Goal: Task Accomplishment & Management: Manage account settings

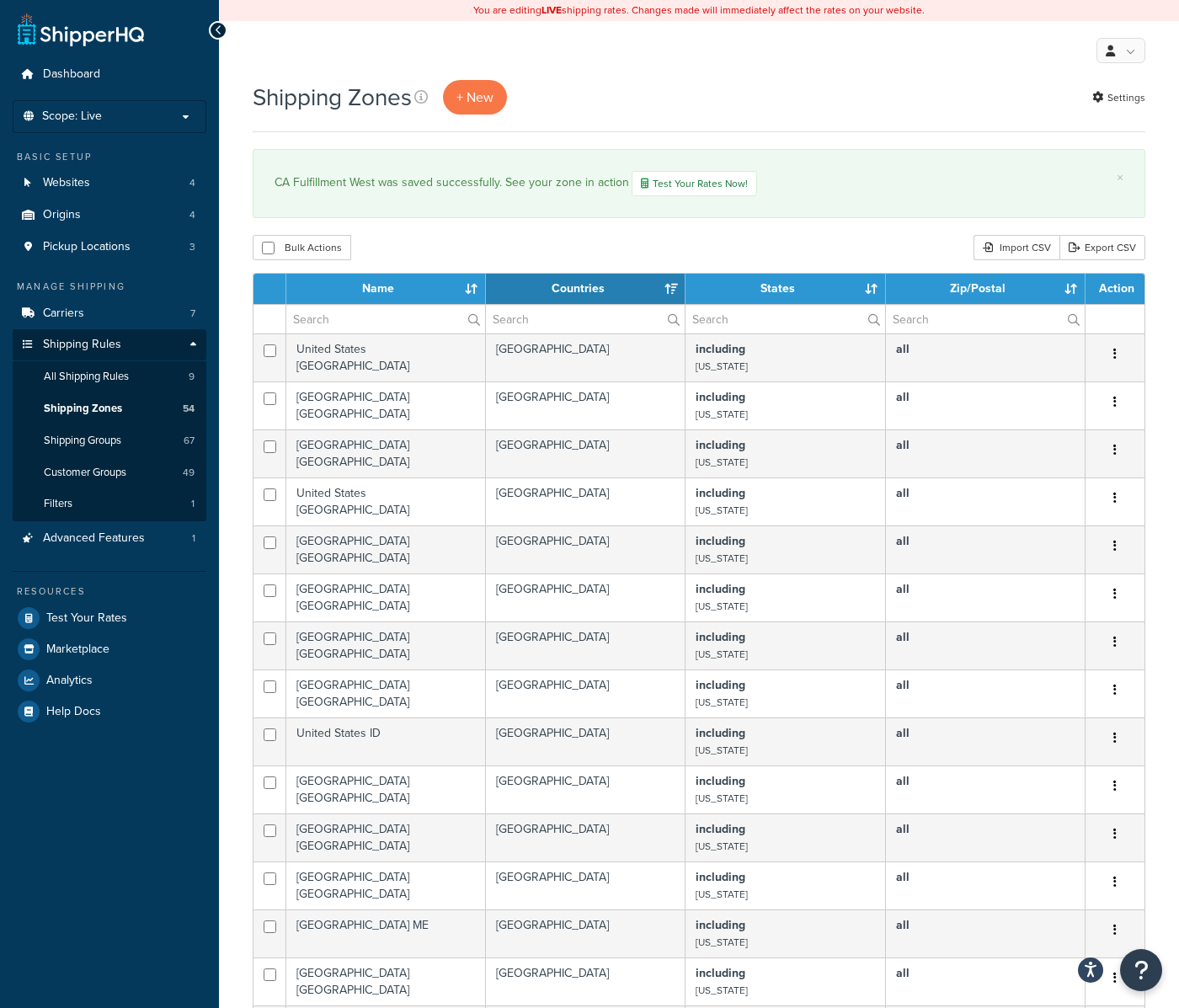
select select "15"
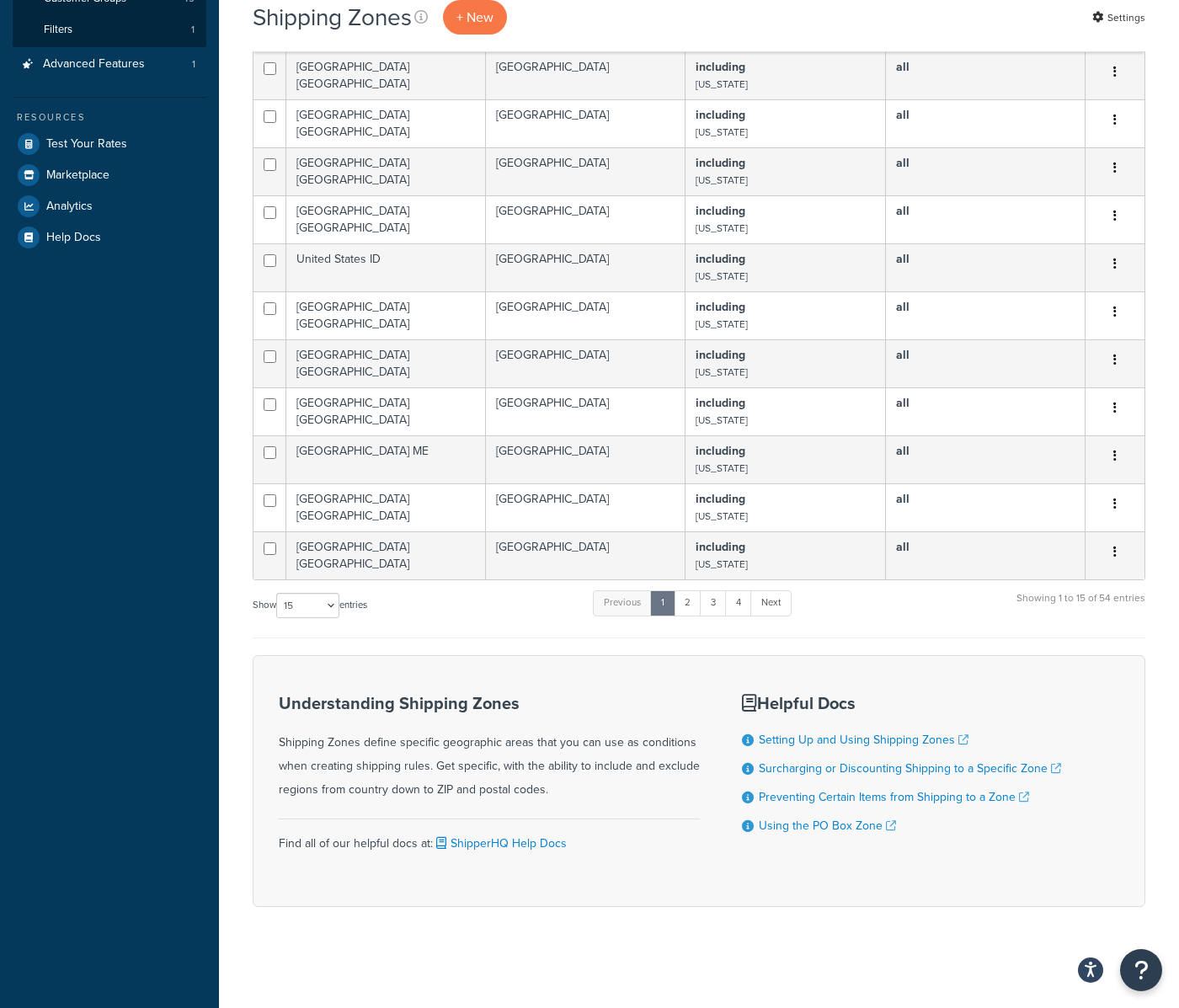
scroll to position [475, 0]
click at [748, 601] on link "4" at bounding box center [738, 603] width 27 height 25
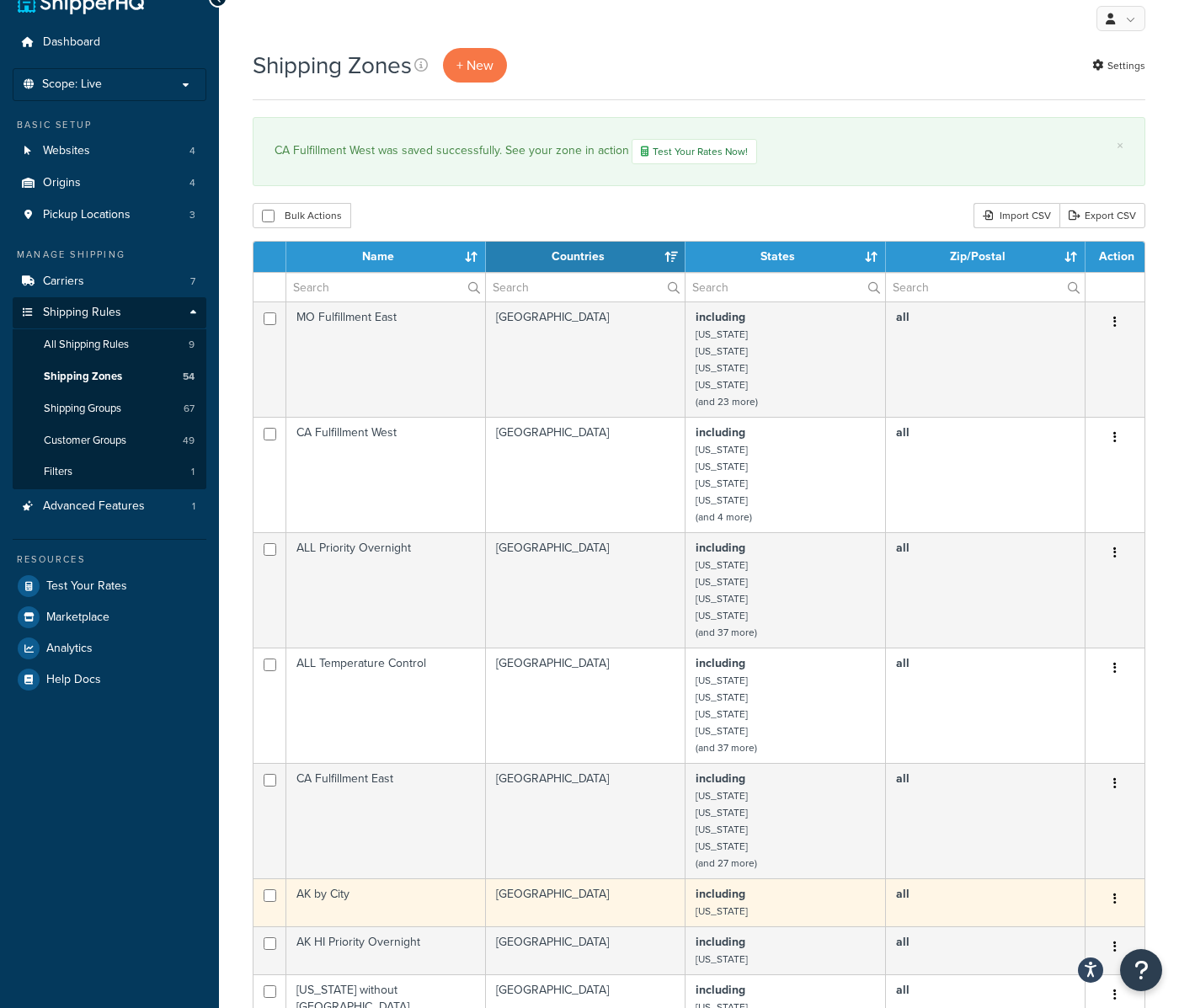
scroll to position [0, 0]
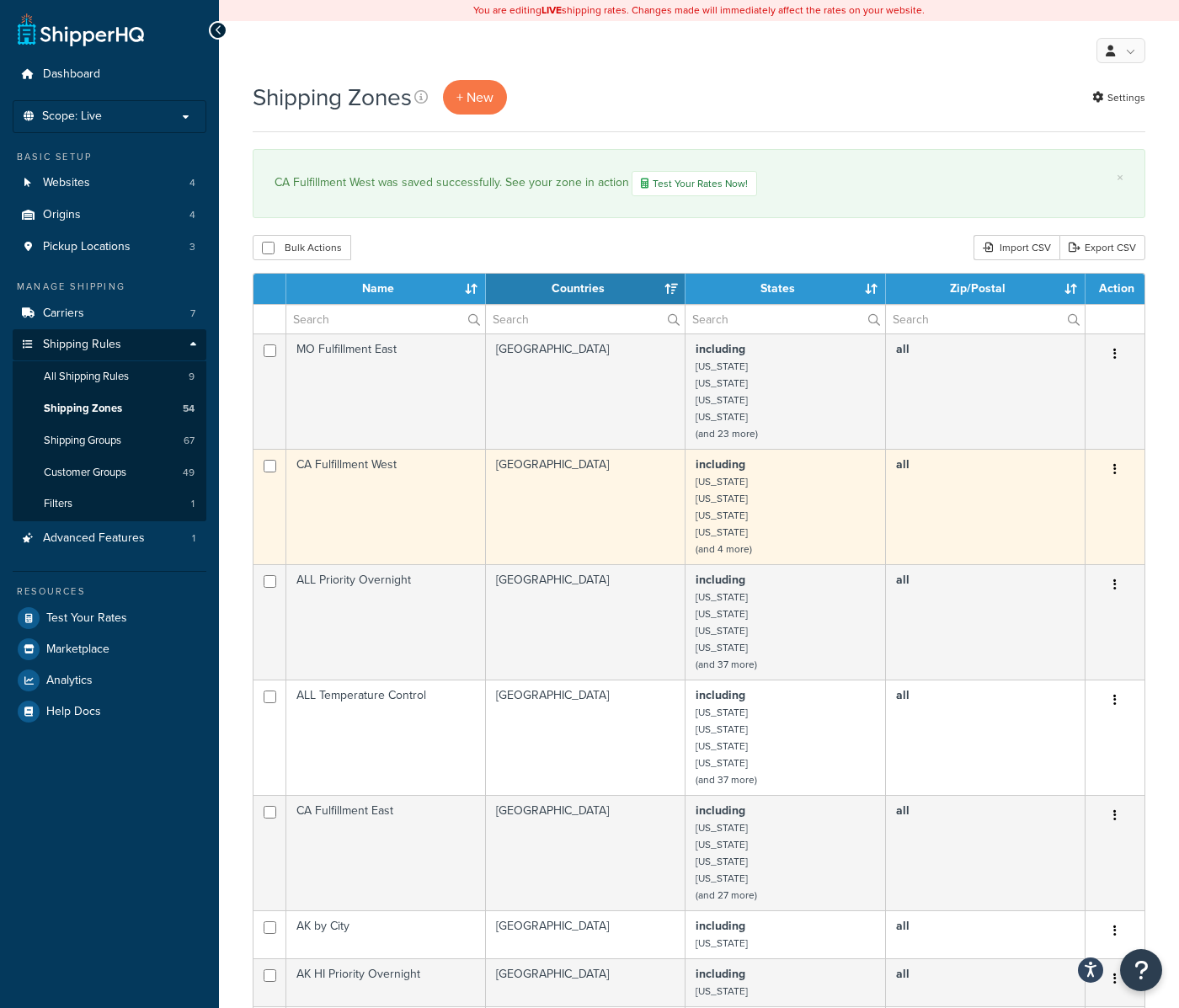
click at [746, 493] on td "including Alabama California Colorado Idaho (and 4 more)" at bounding box center [785, 506] width 200 height 115
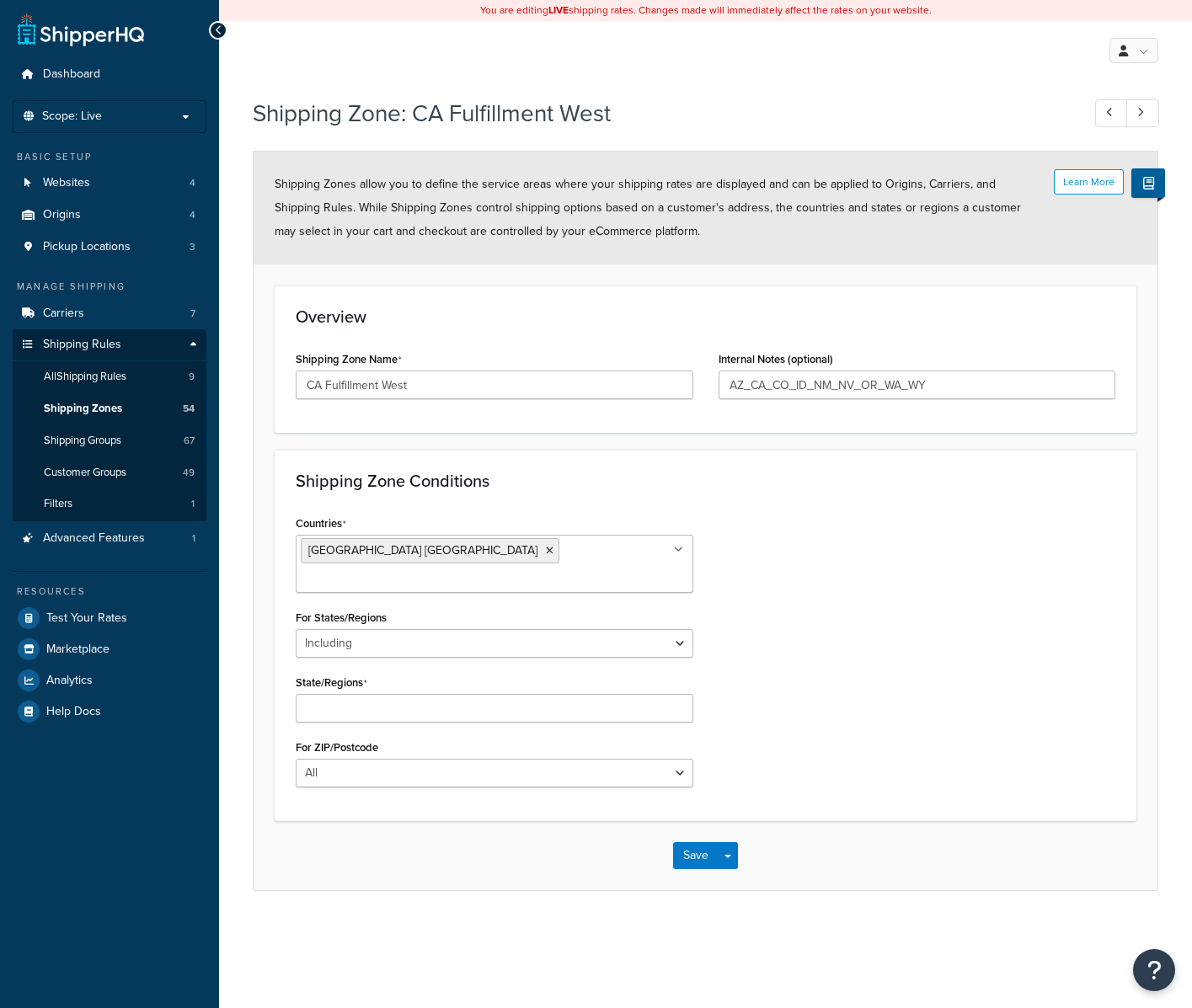
select select "including"
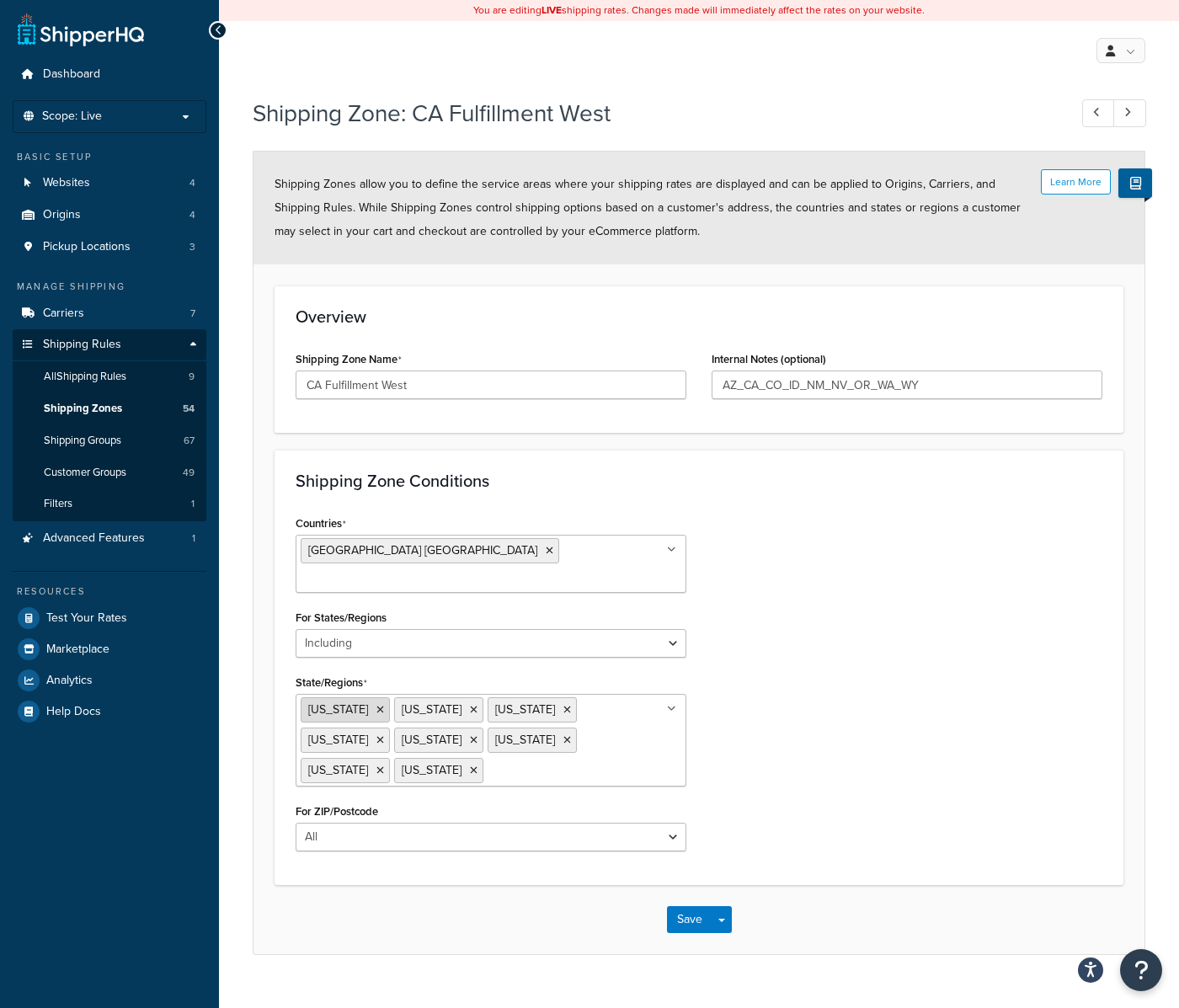
click at [376, 705] on icon at bounding box center [380, 710] width 8 height 10
click at [708, 906] on button "Save" at bounding box center [690, 920] width 46 height 27
click at [679, 906] on button "Save" at bounding box center [690, 920] width 46 height 27
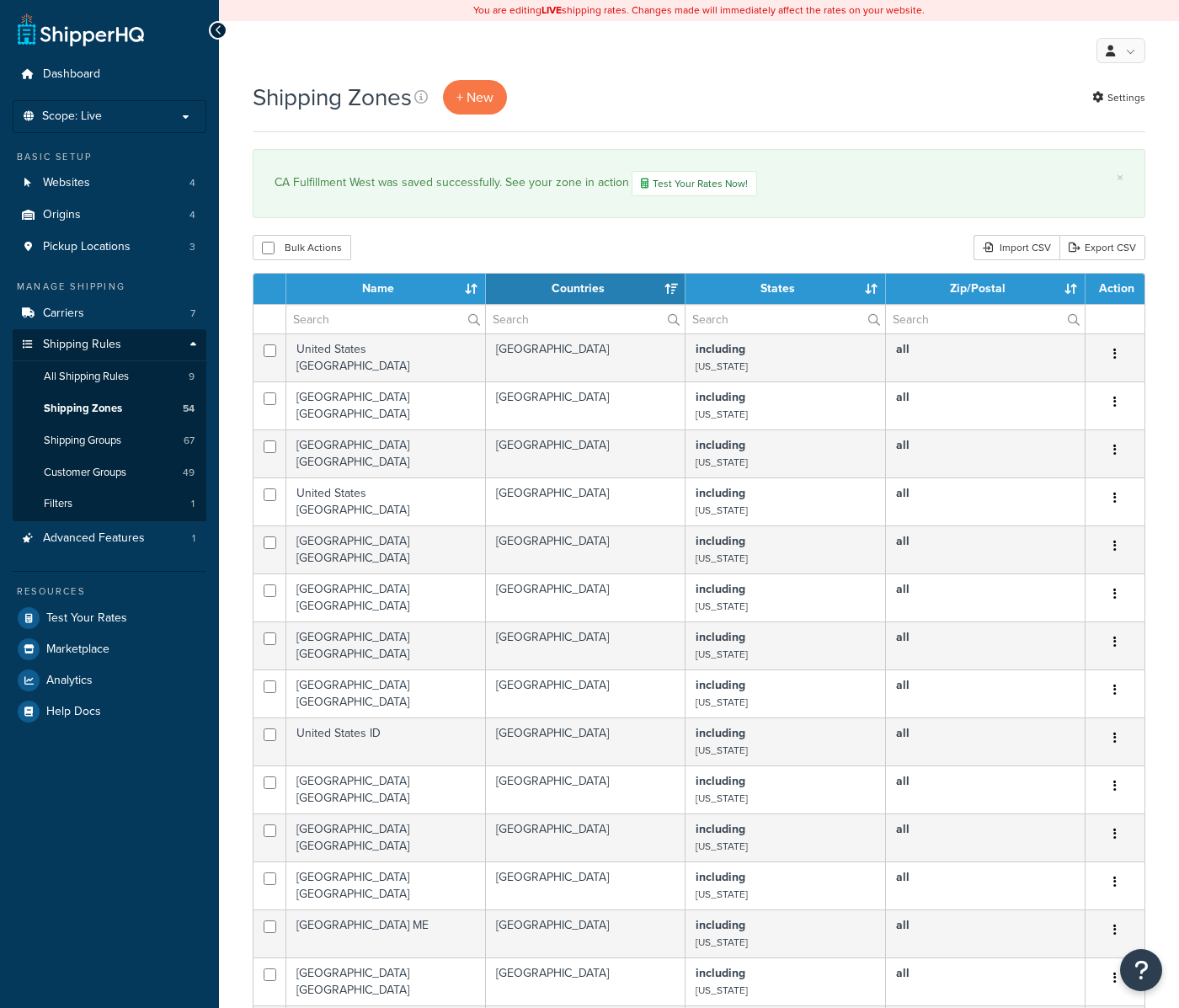
select select "15"
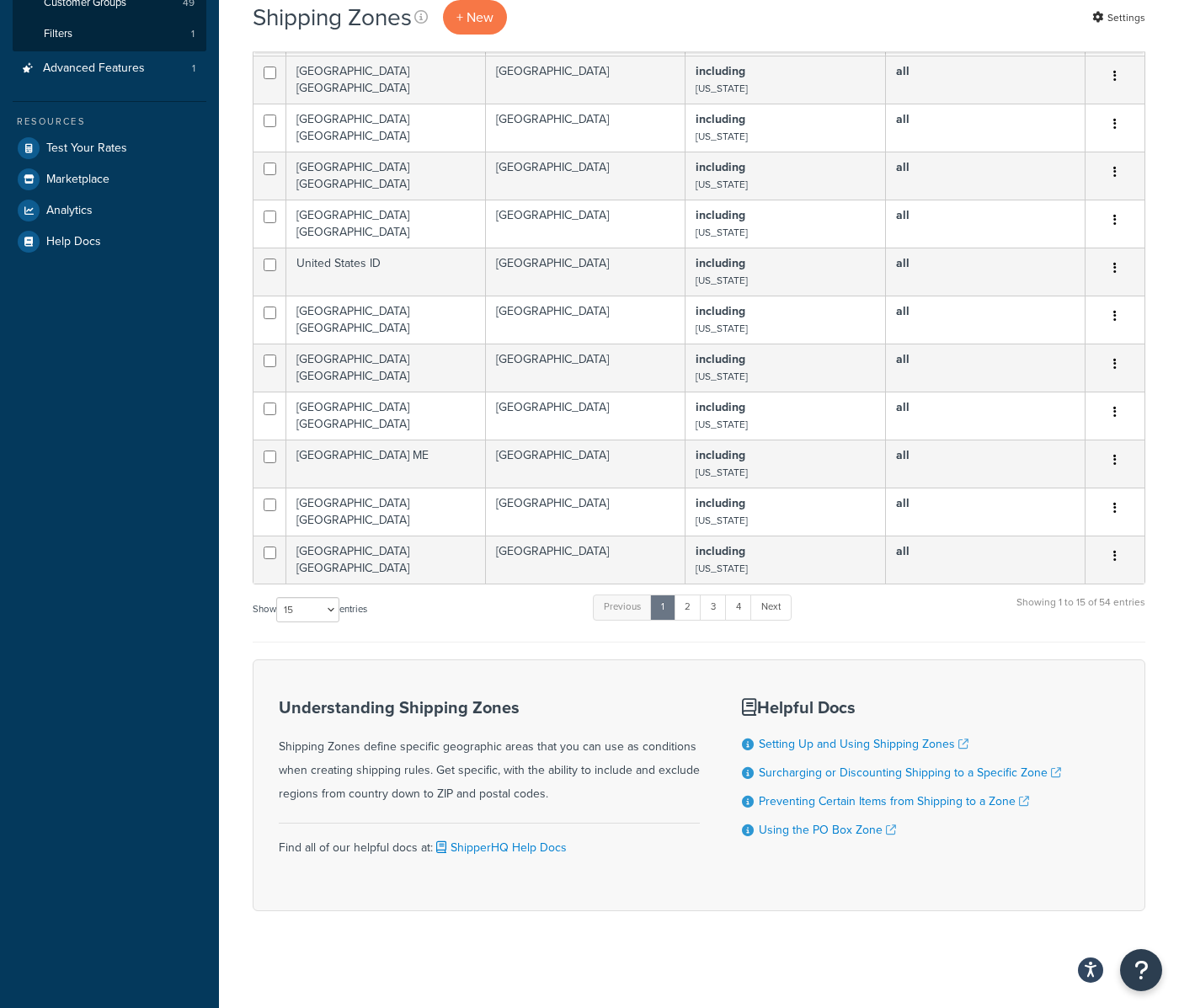
scroll to position [475, 0]
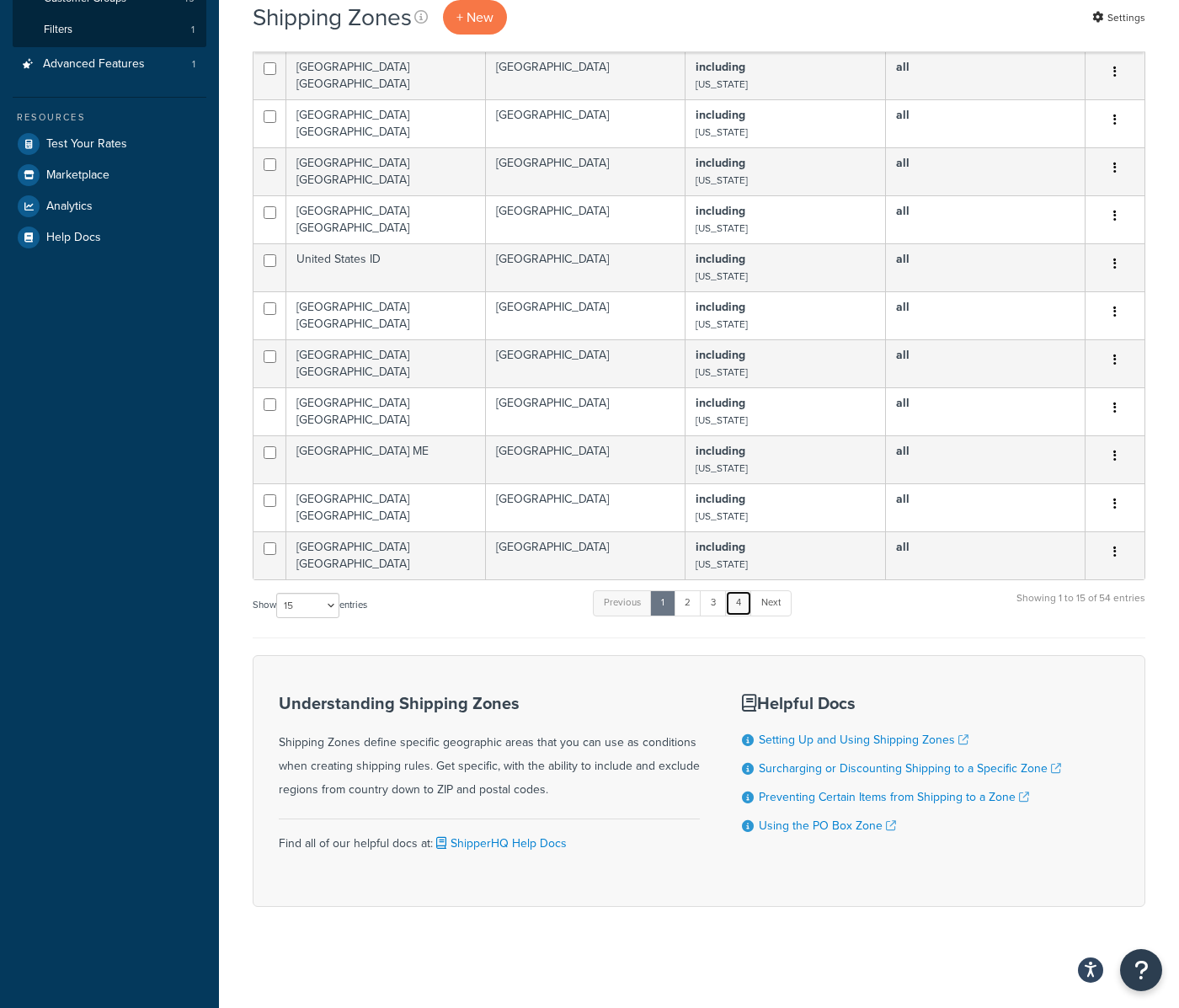
click at [749, 608] on link "4" at bounding box center [738, 603] width 27 height 25
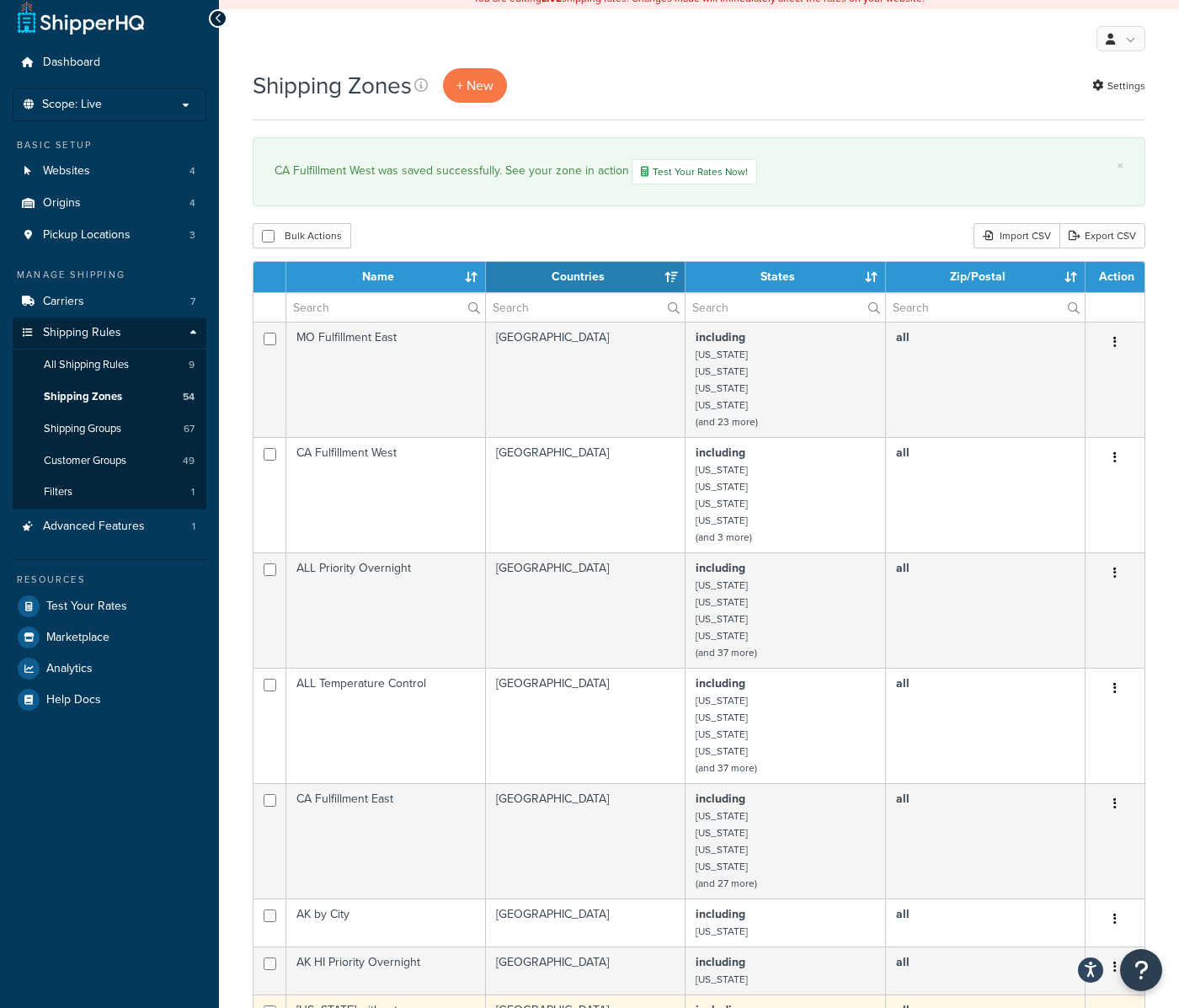
scroll to position [0, 0]
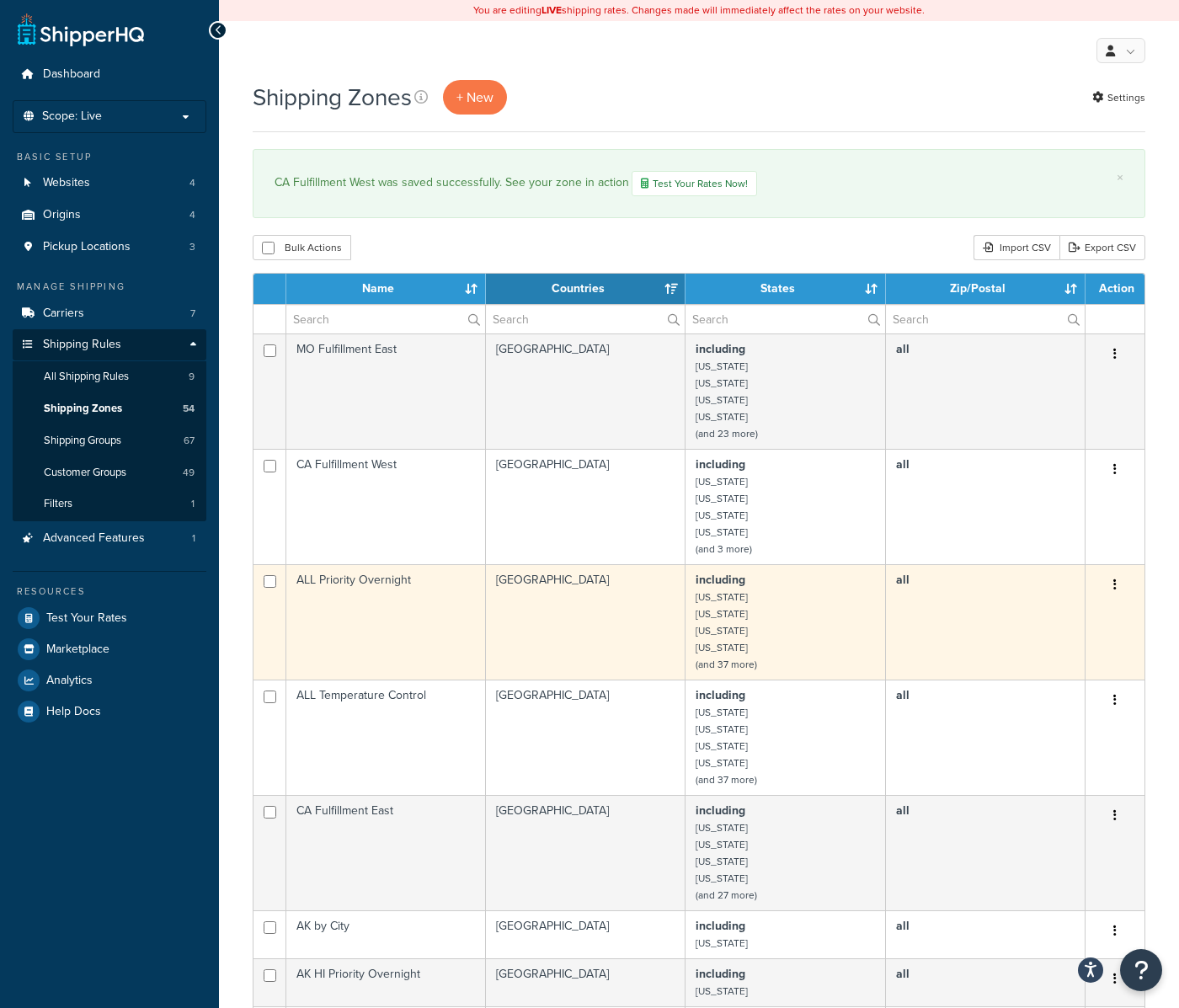
click at [728, 621] on small "[US_STATE]" at bounding box center [721, 614] width 52 height 15
click at [572, 622] on td "[GEOGRAPHIC_DATA]" at bounding box center [585, 622] width 200 height 115
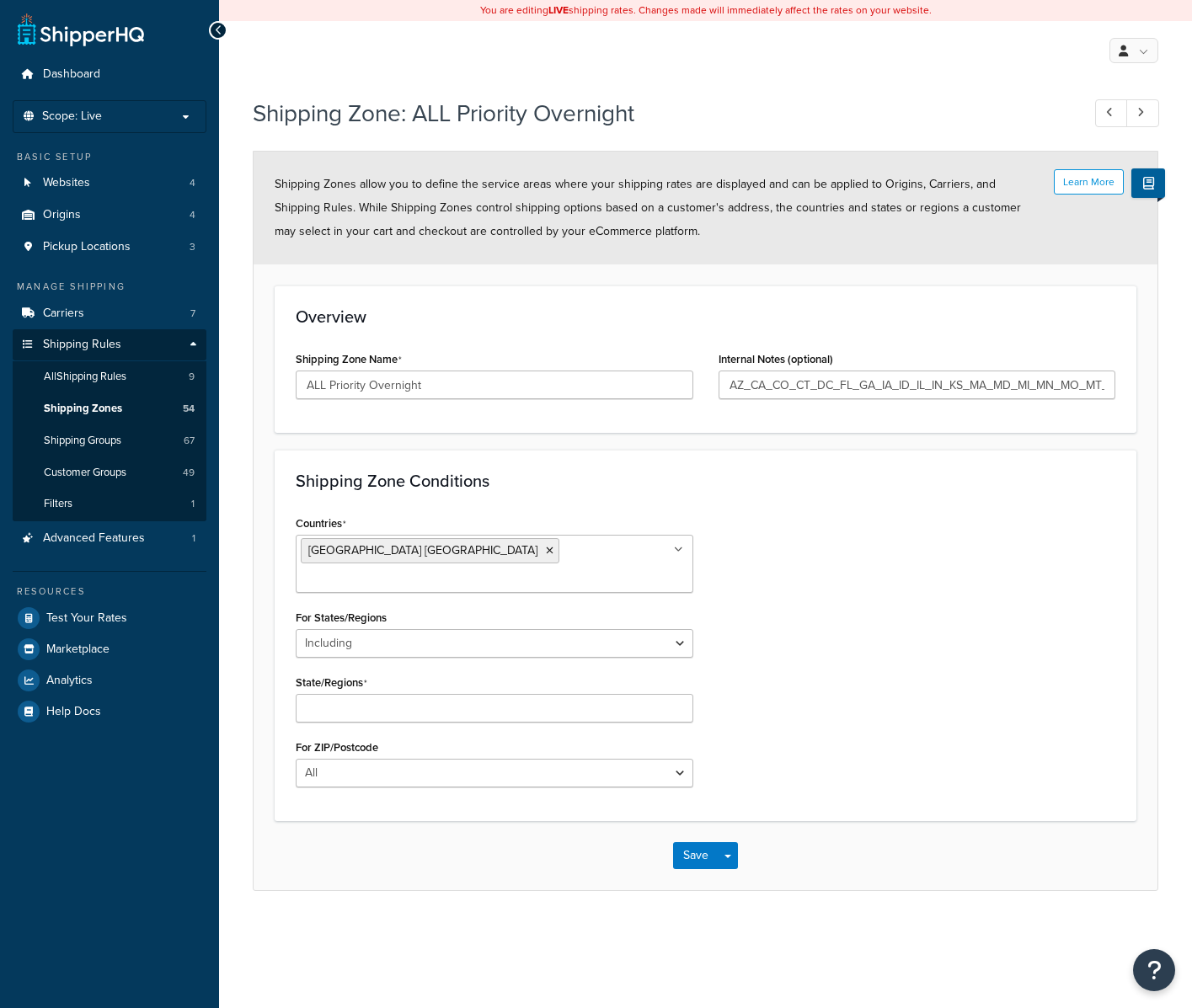
select select "including"
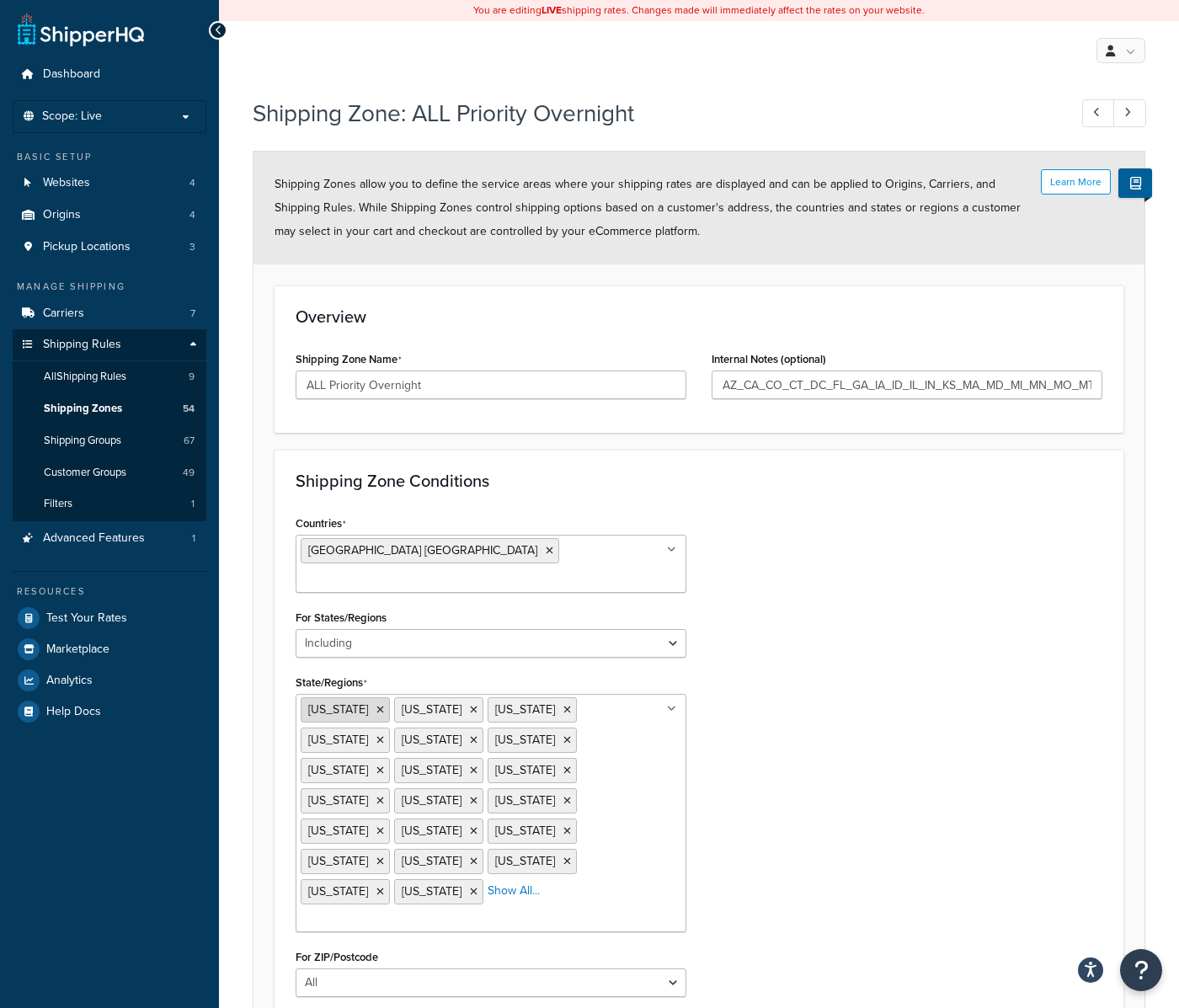
click at [376, 705] on icon at bounding box center [380, 710] width 8 height 10
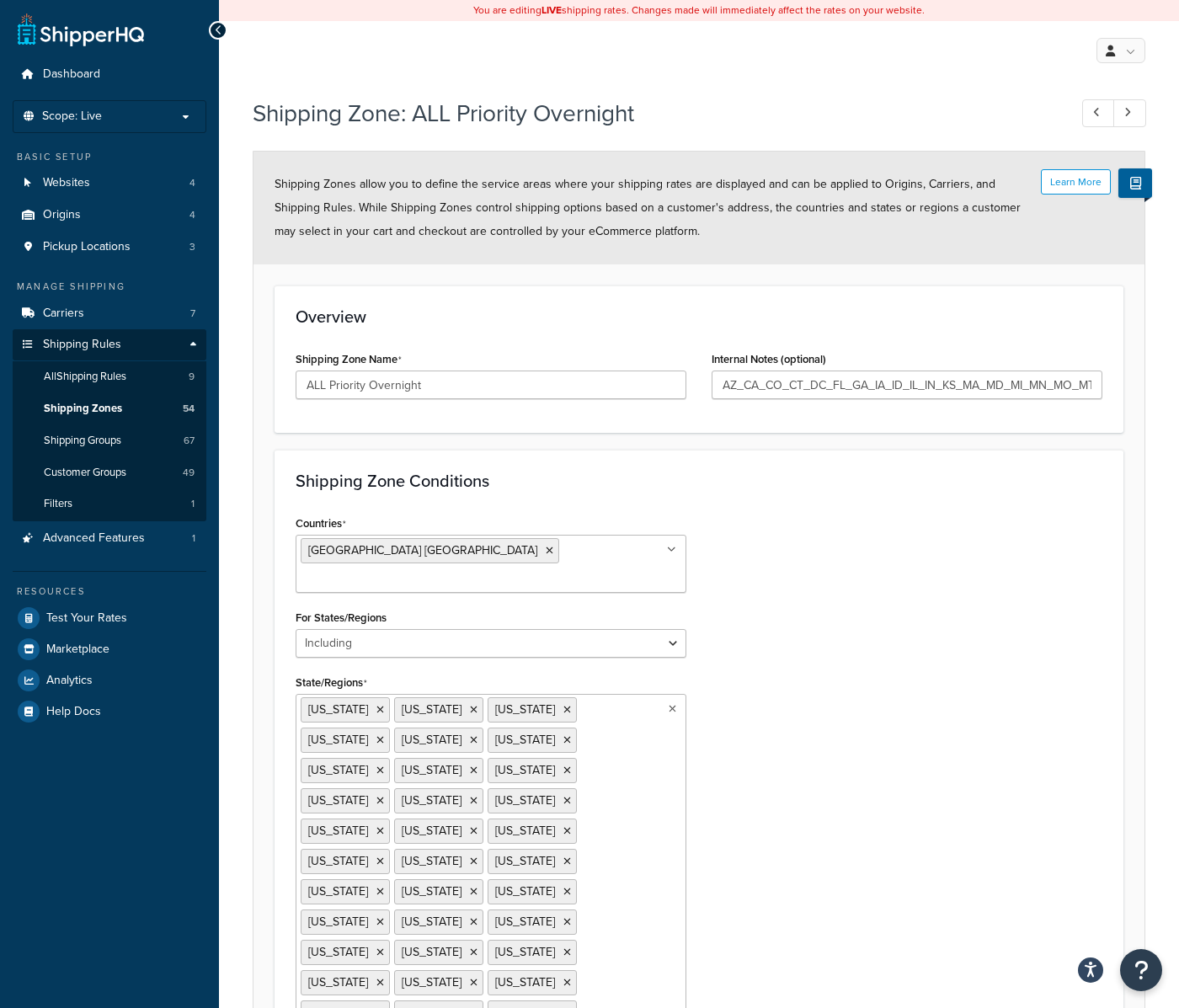
scroll to position [247, 0]
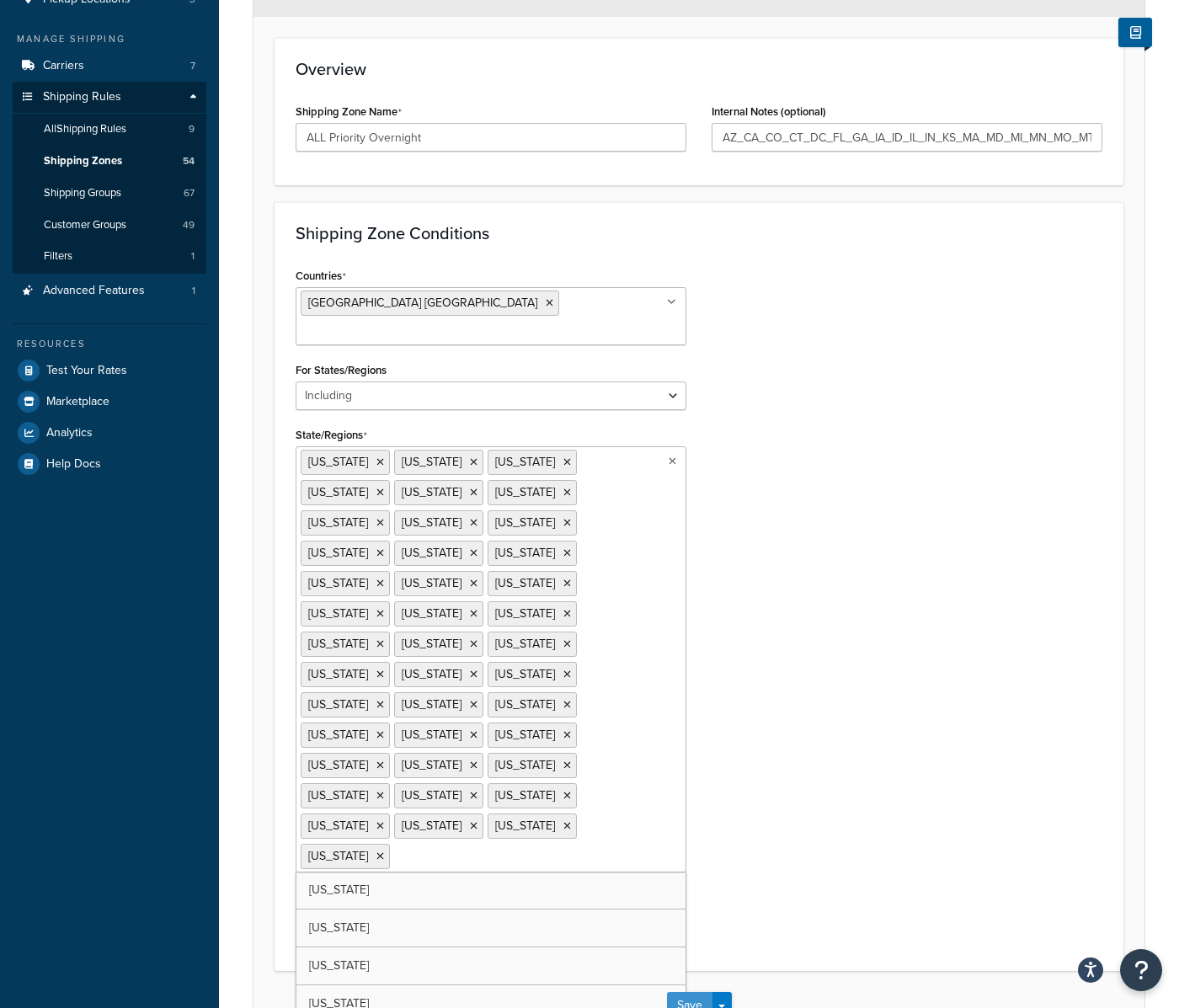
click at [687, 992] on button "Save" at bounding box center [690, 1005] width 46 height 27
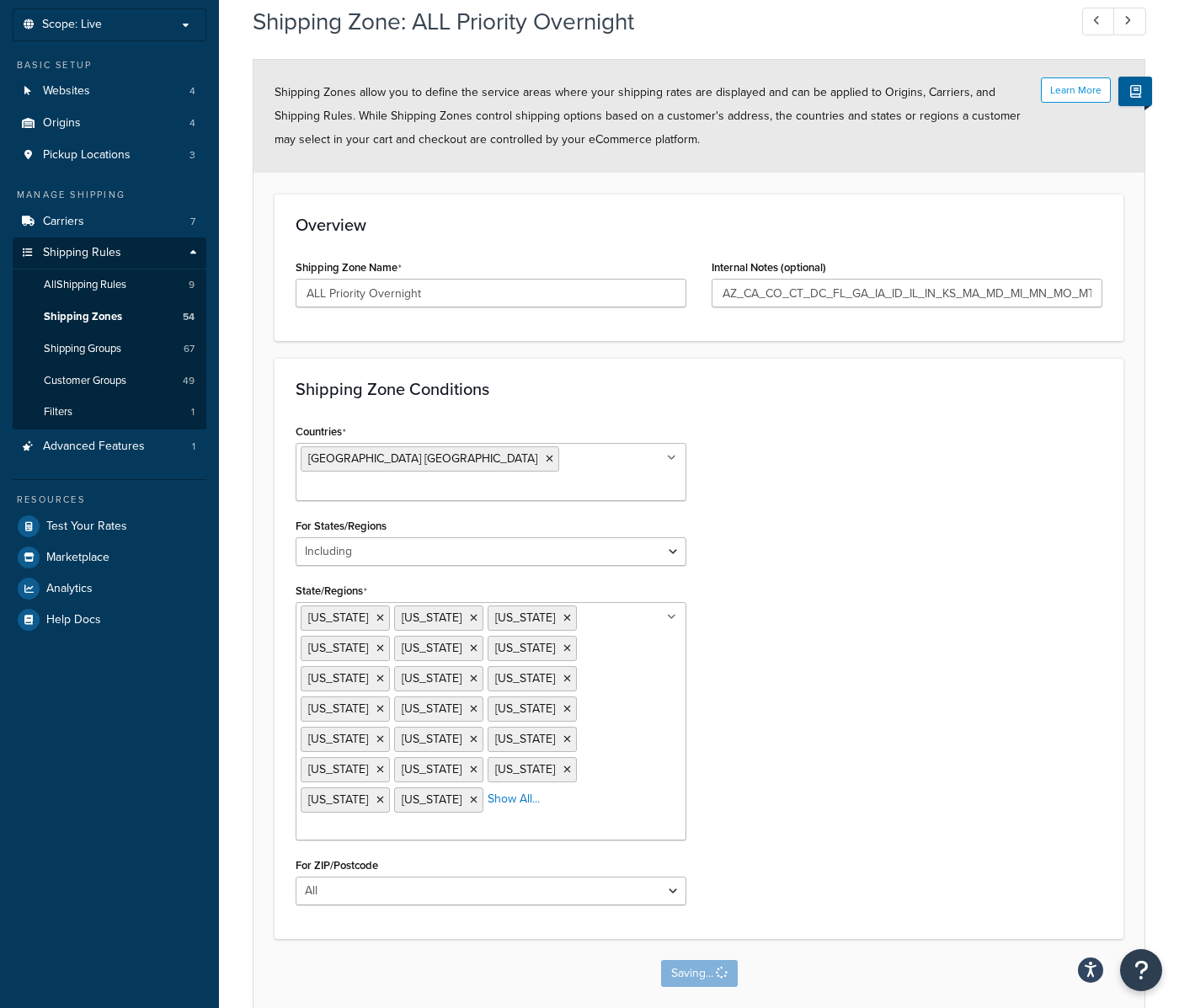
scroll to position [0, 0]
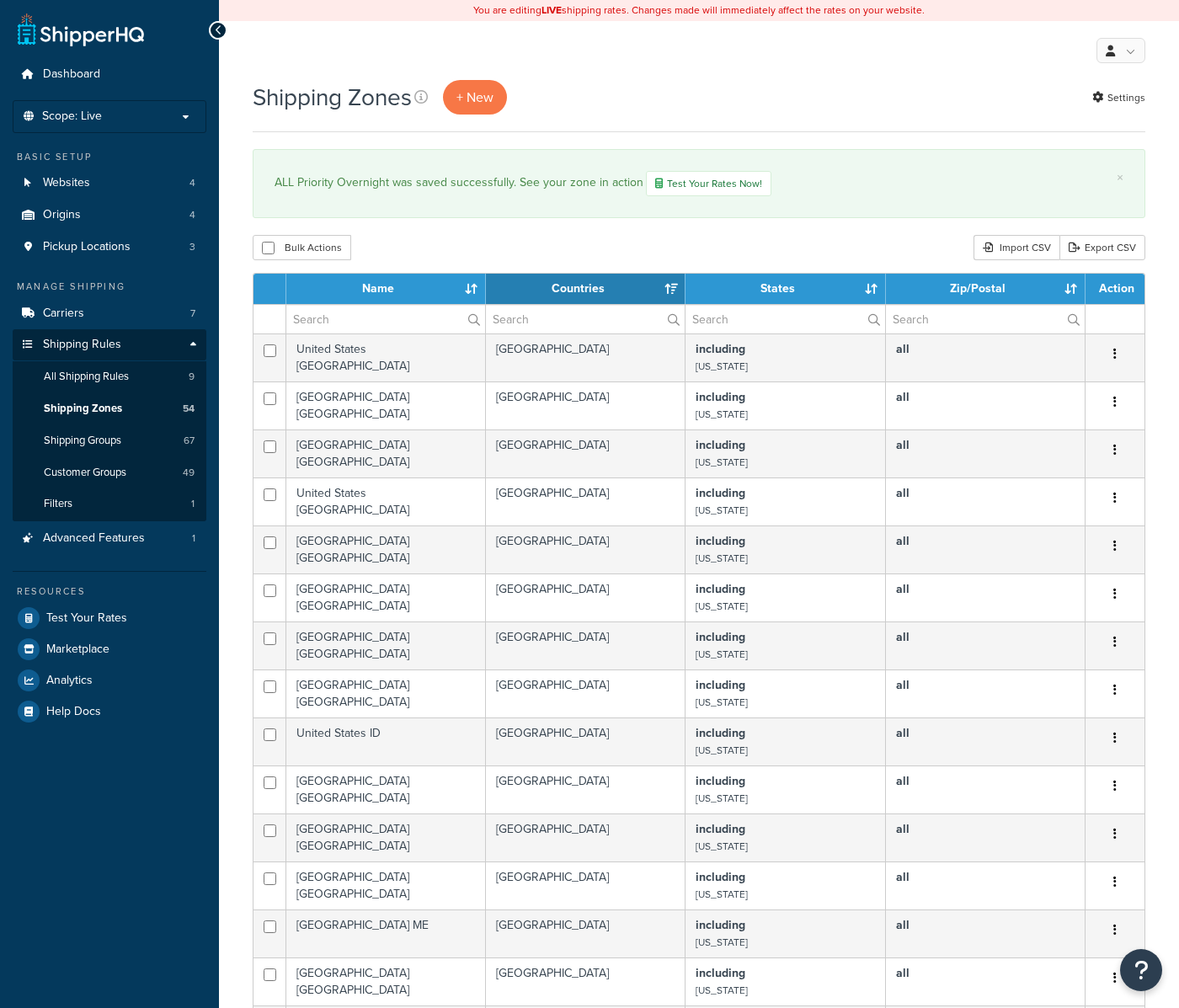
select select "15"
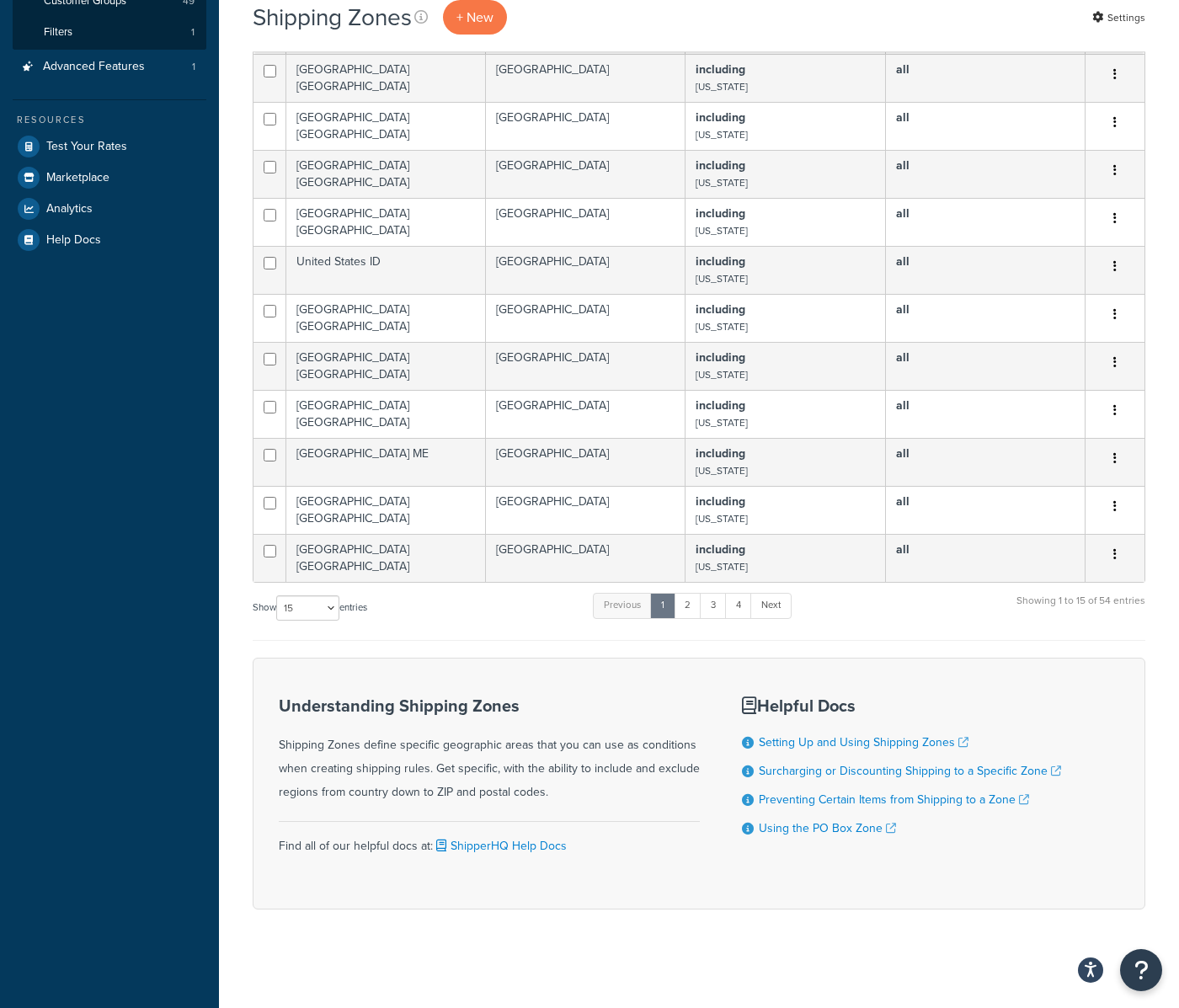
scroll to position [475, 0]
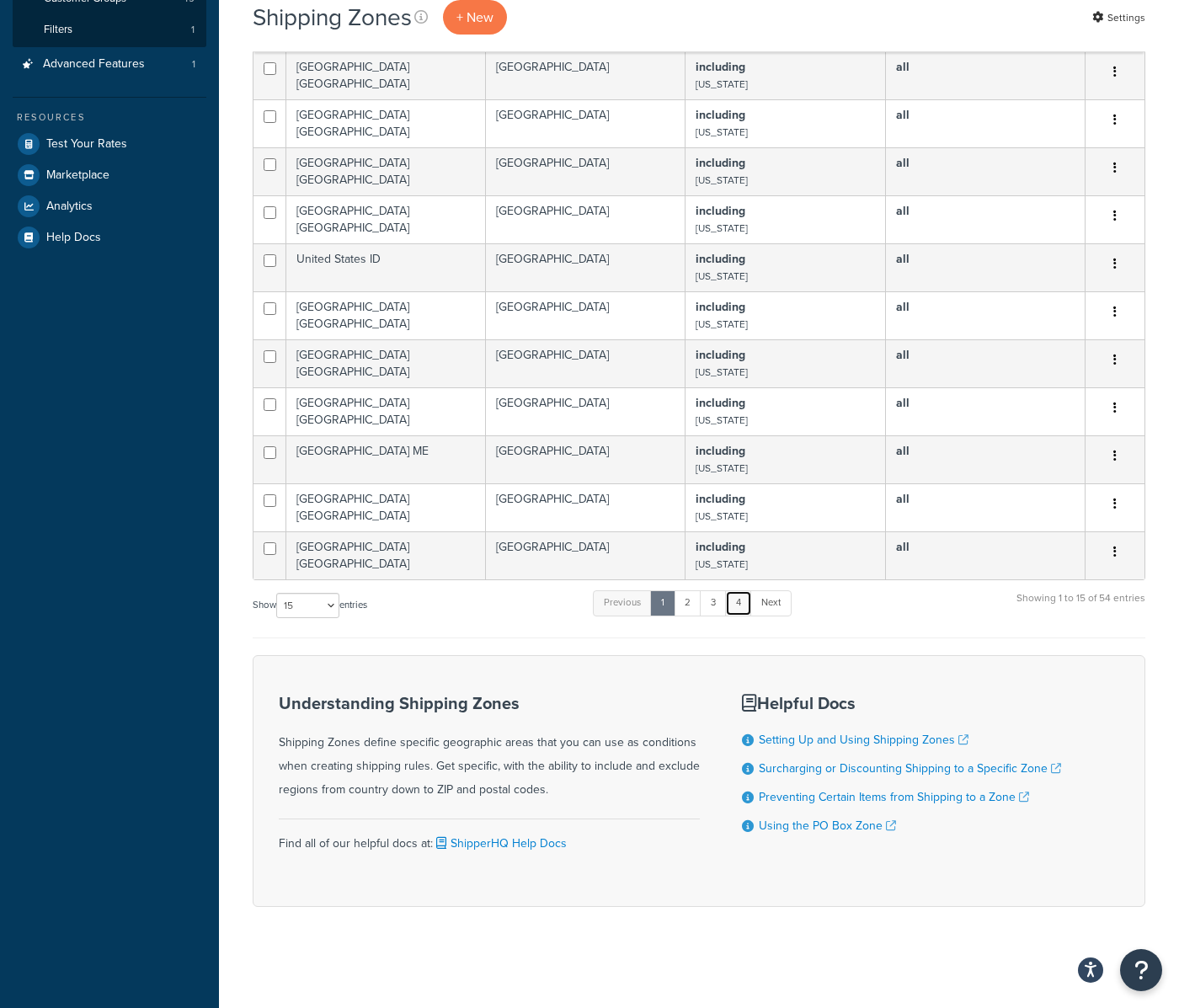
click at [746, 600] on link "4" at bounding box center [738, 603] width 27 height 25
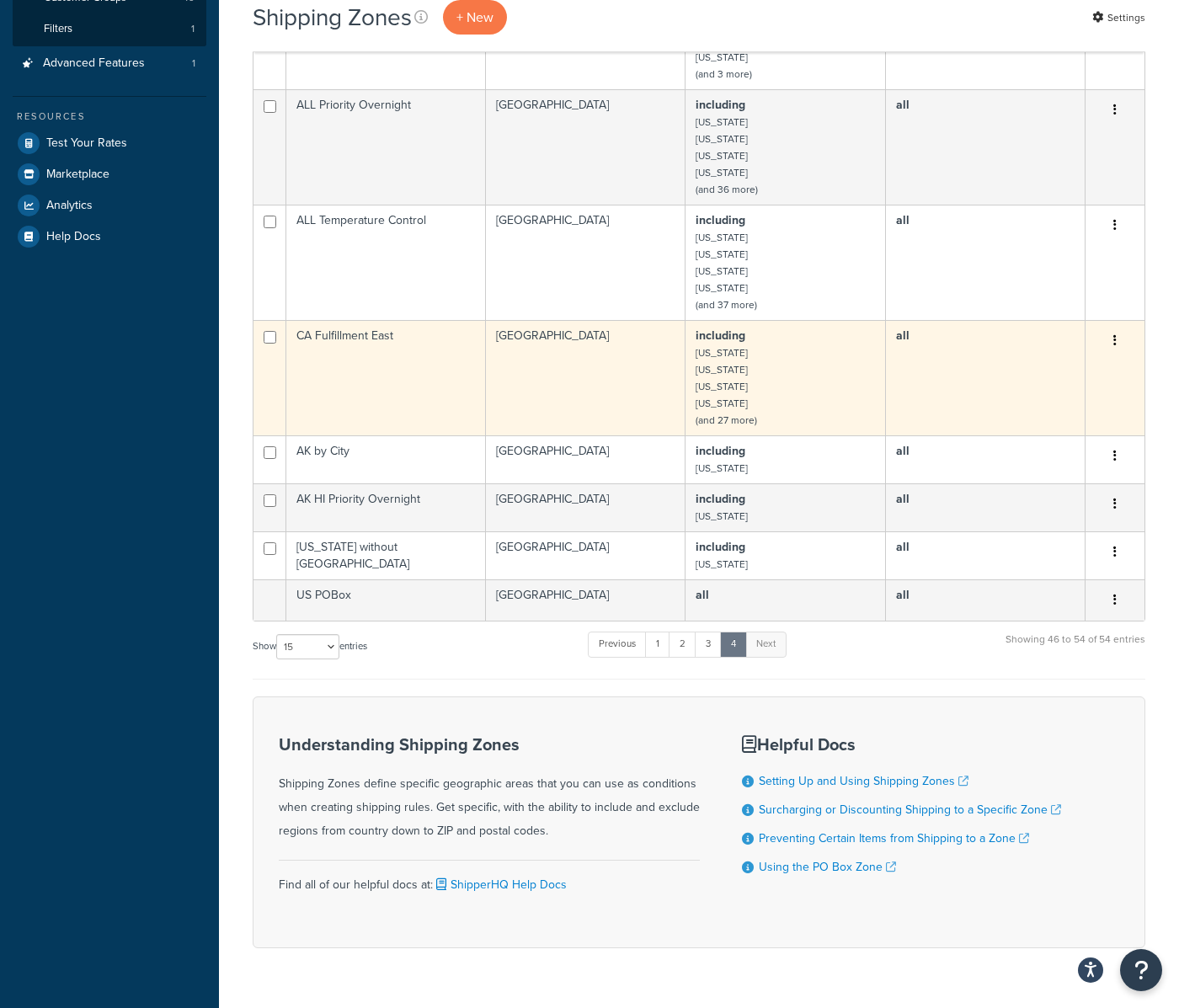
click at [729, 365] on small "[US_STATE]" at bounding box center [721, 369] width 52 height 15
click at [634, 376] on td "[GEOGRAPHIC_DATA]" at bounding box center [585, 378] width 200 height 115
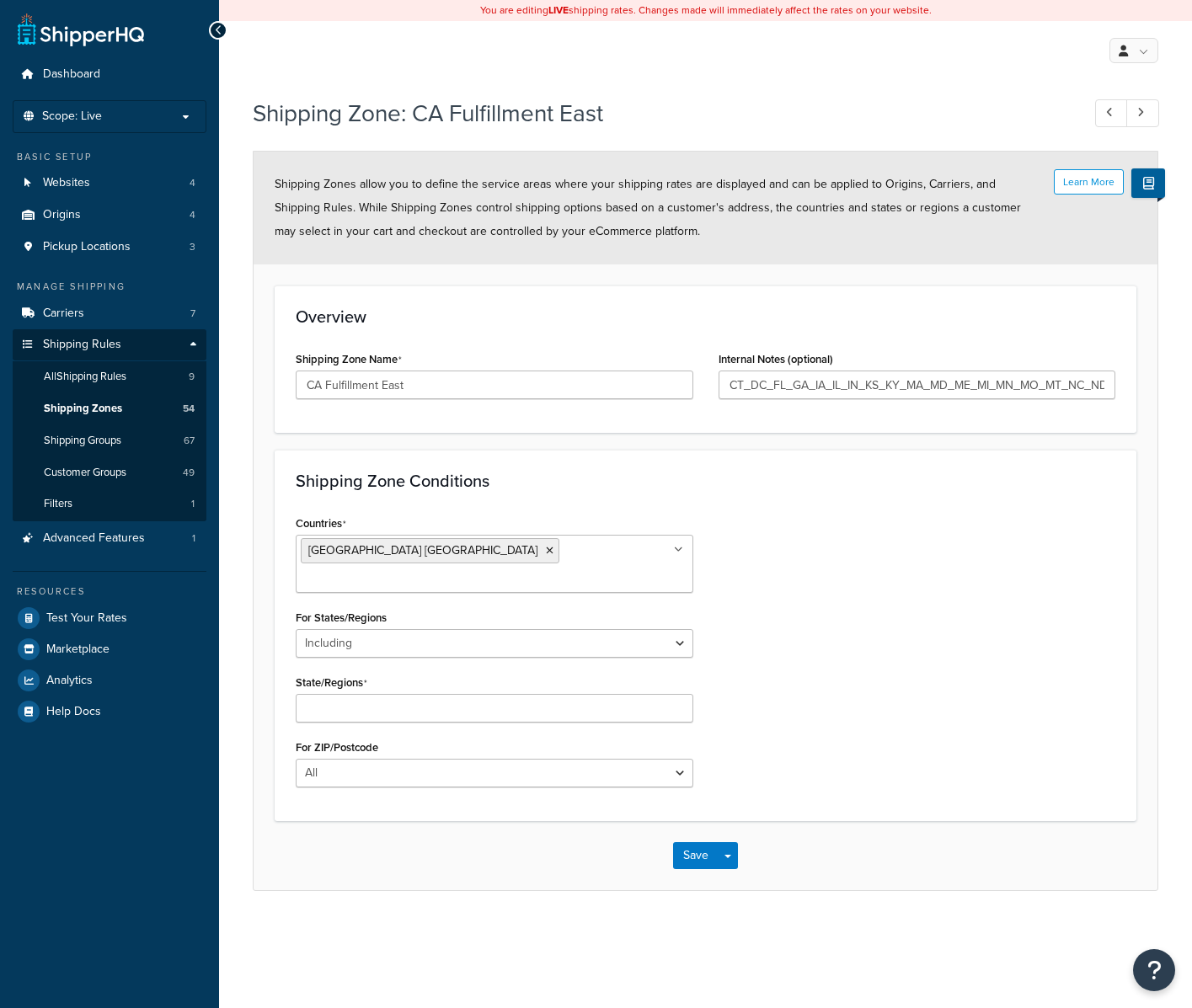
select select "including"
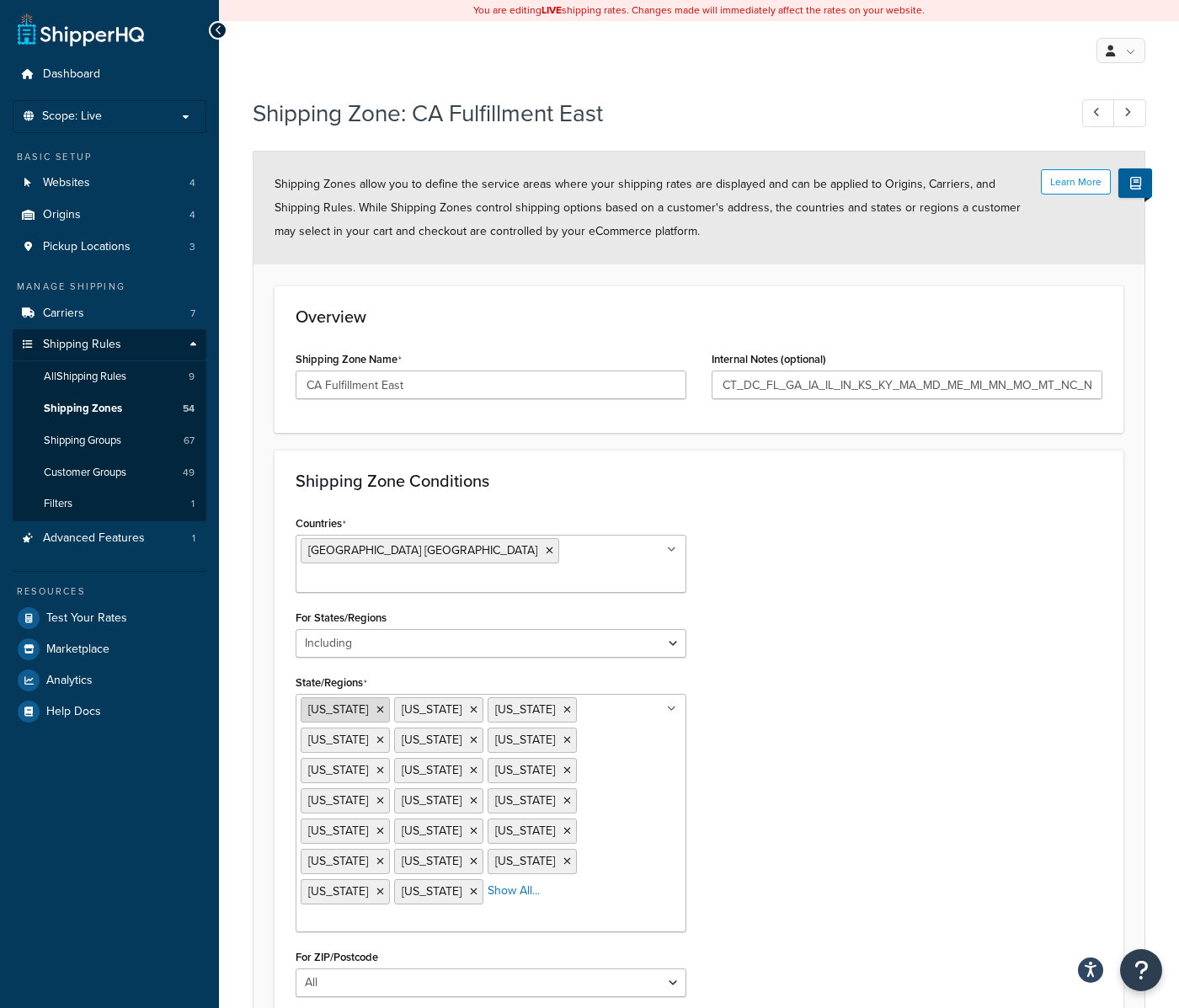
click at [376, 705] on icon at bounding box center [380, 710] width 8 height 10
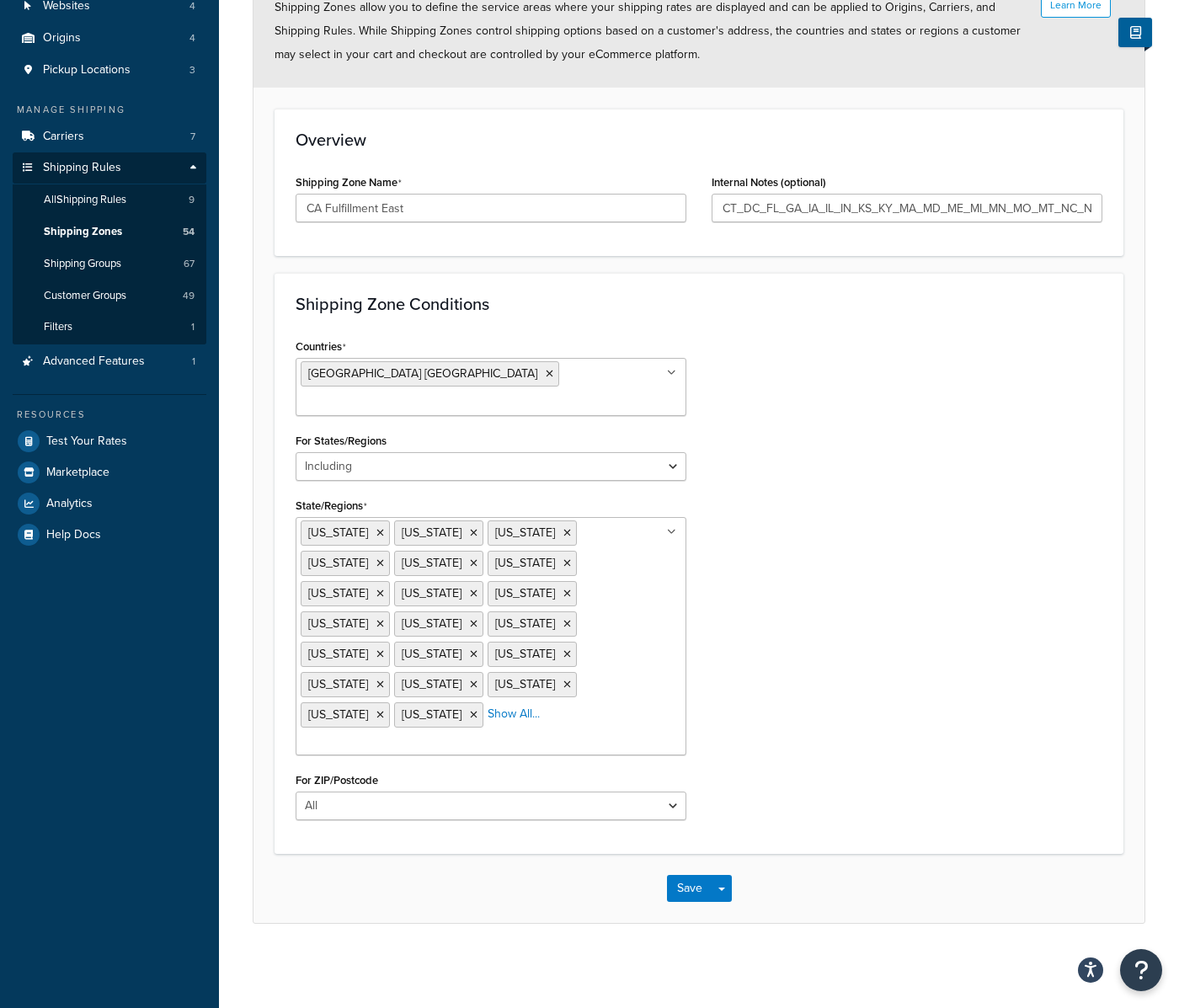
scroll to position [96, 0]
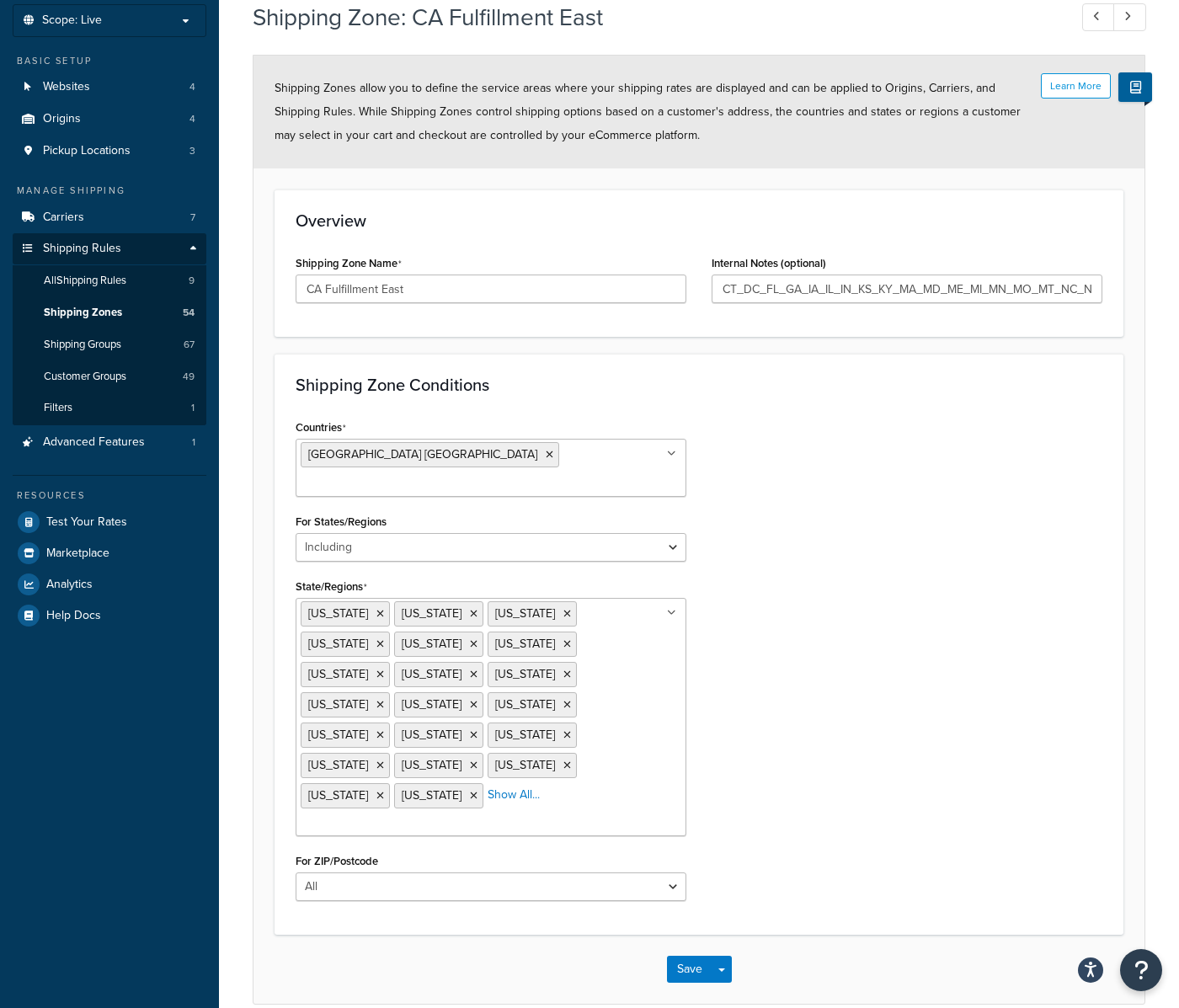
click at [787, 777] on div "Countries [GEOGRAPHIC_DATA] [GEOGRAPHIC_DATA] All Countries ALL [GEOGRAPHIC_DAT…" at bounding box center [698, 664] width 832 height 498
click at [686, 955] on button "Save" at bounding box center [690, 969] width 46 height 27
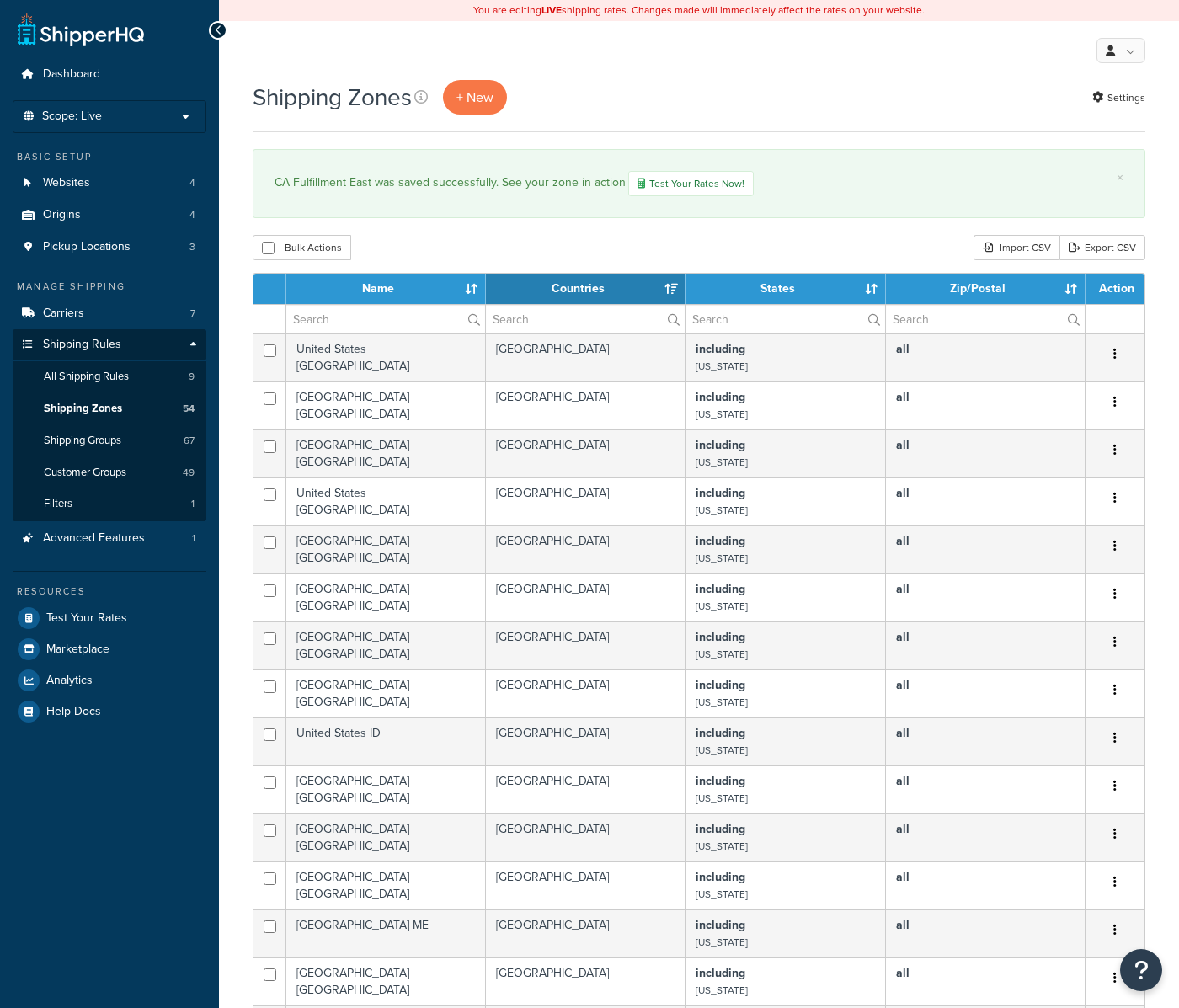
select select "15"
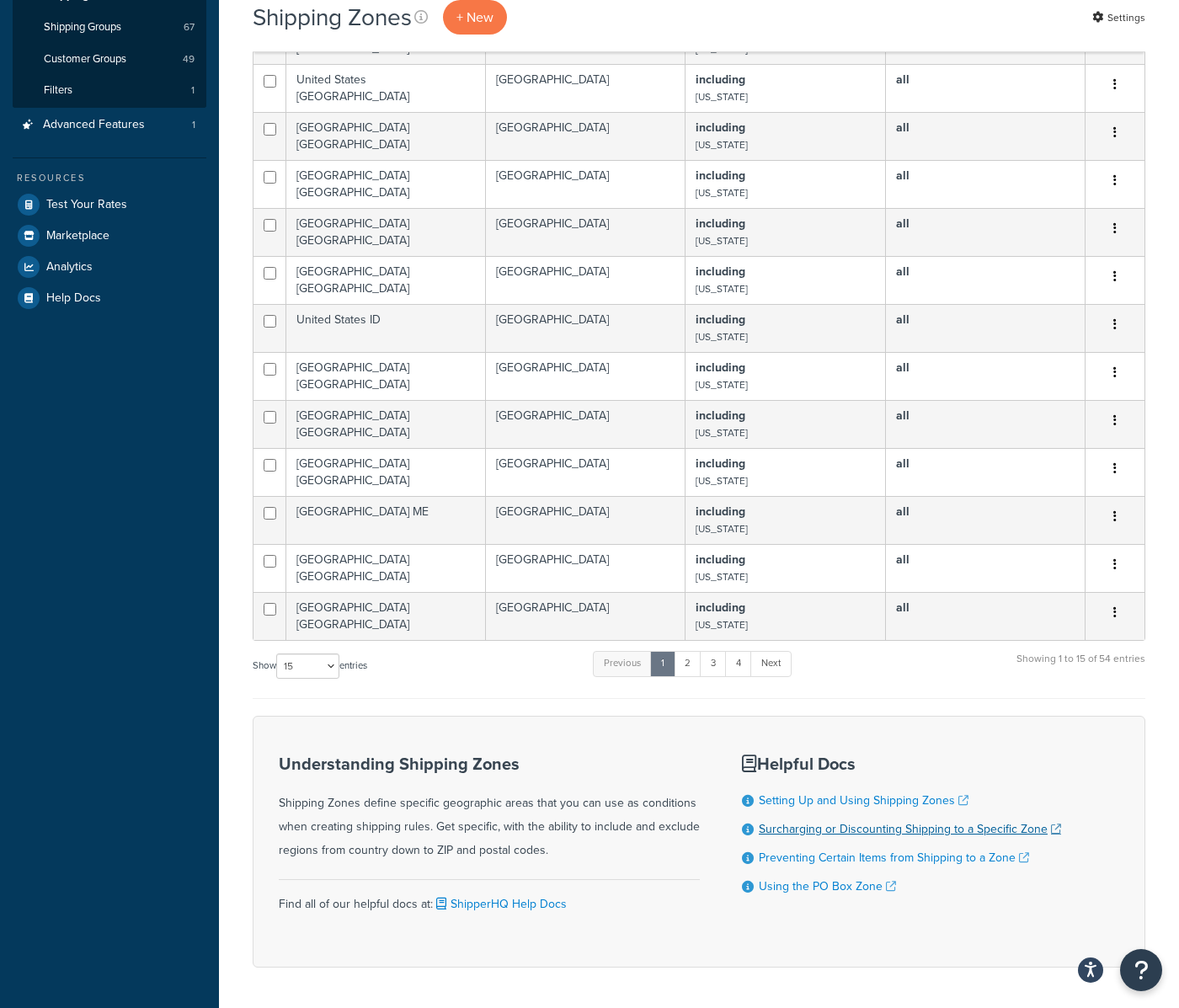
scroll to position [475, 0]
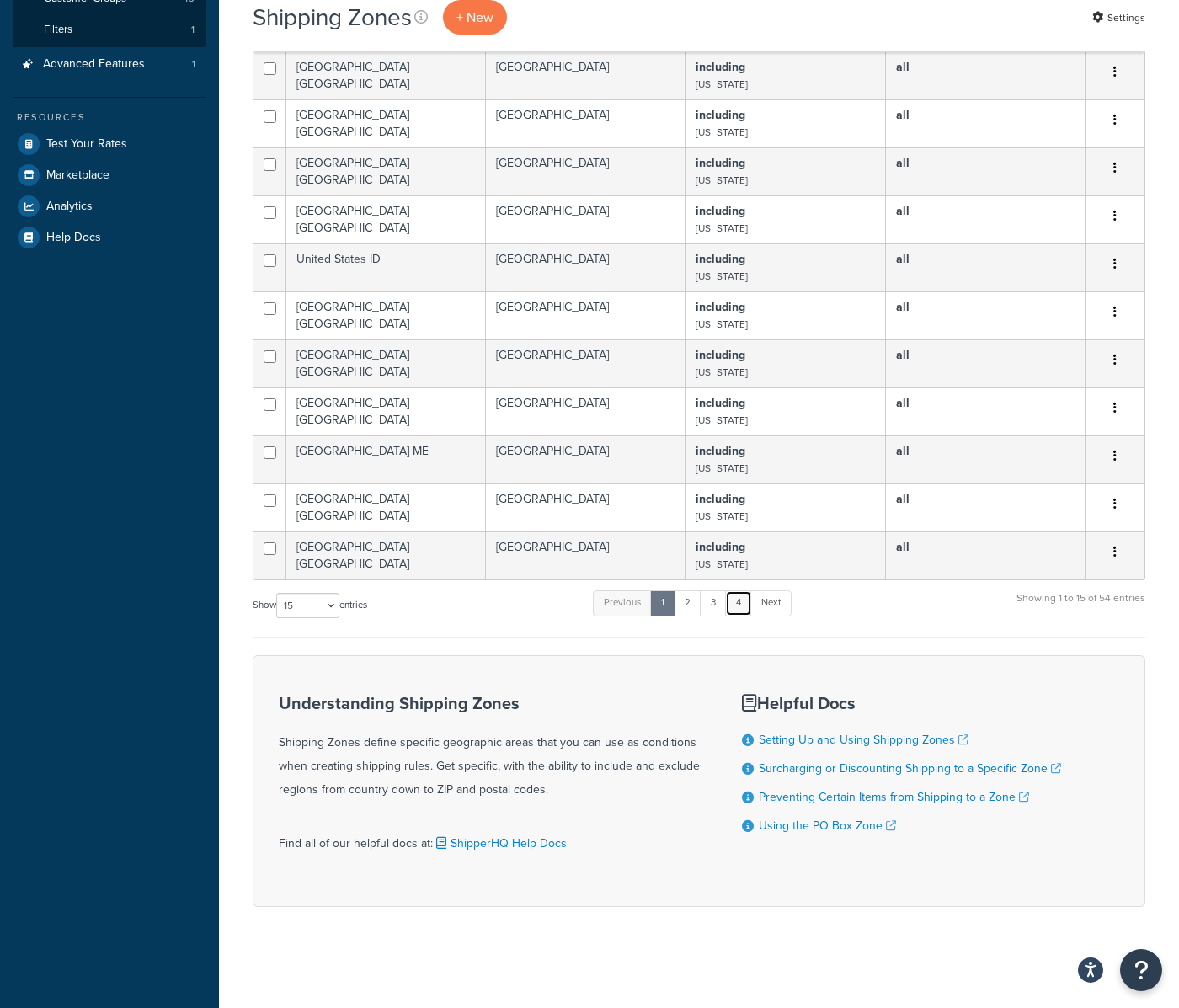
click at [747, 608] on link "4" at bounding box center [738, 603] width 27 height 25
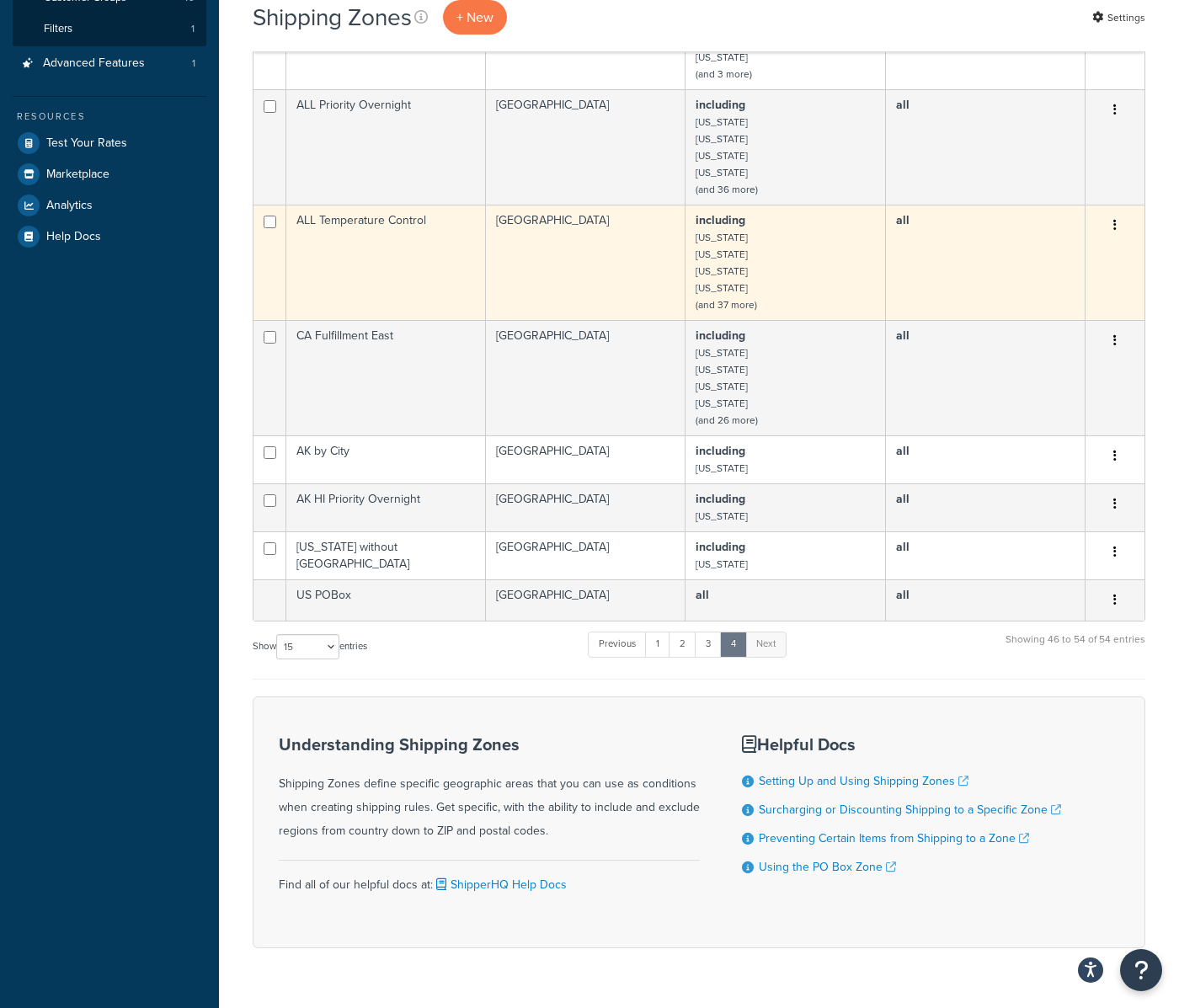
click at [724, 260] on small "[US_STATE]" at bounding box center [721, 254] width 52 height 15
click at [658, 264] on td "[GEOGRAPHIC_DATA]" at bounding box center [585, 262] width 200 height 115
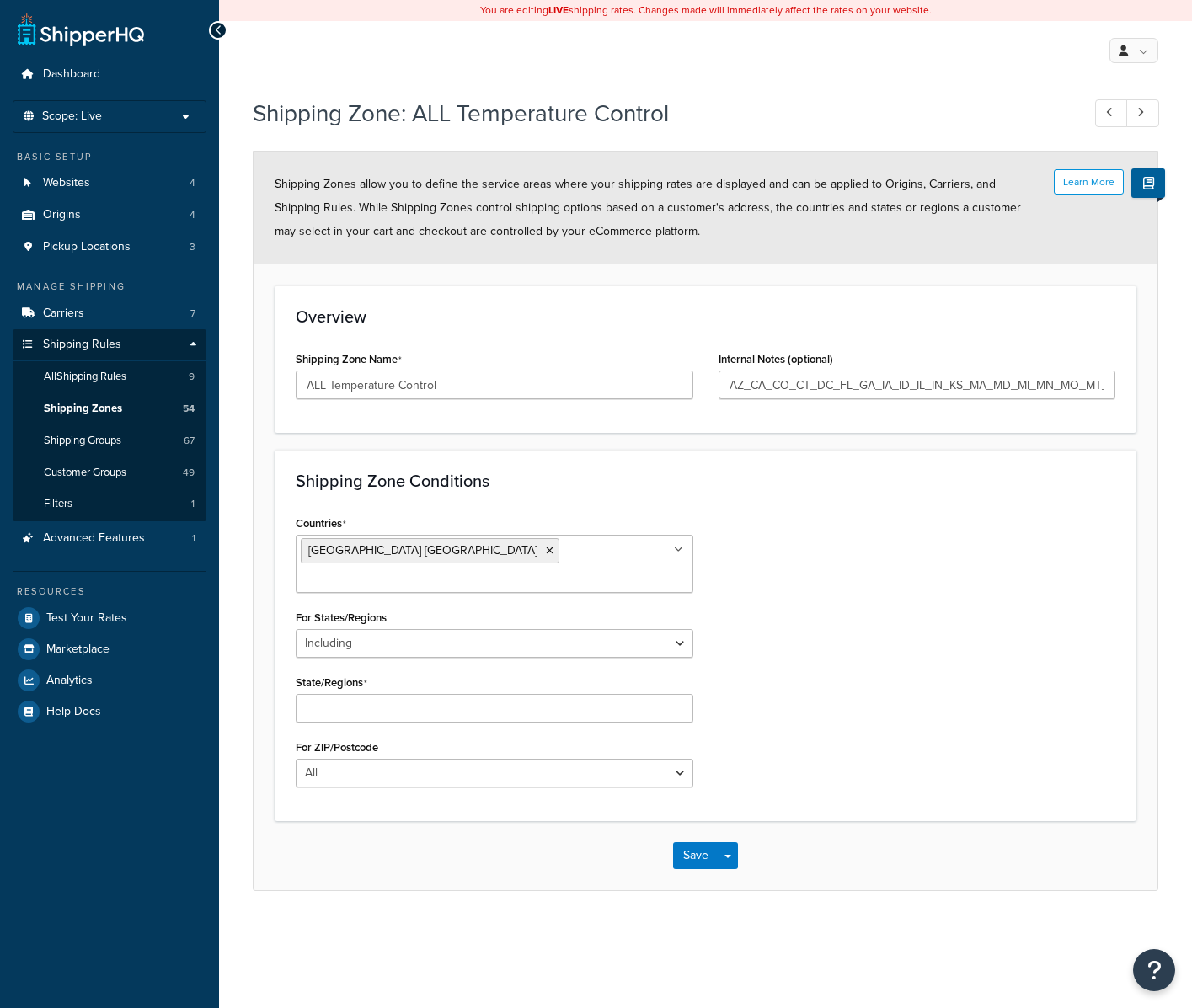
select select "including"
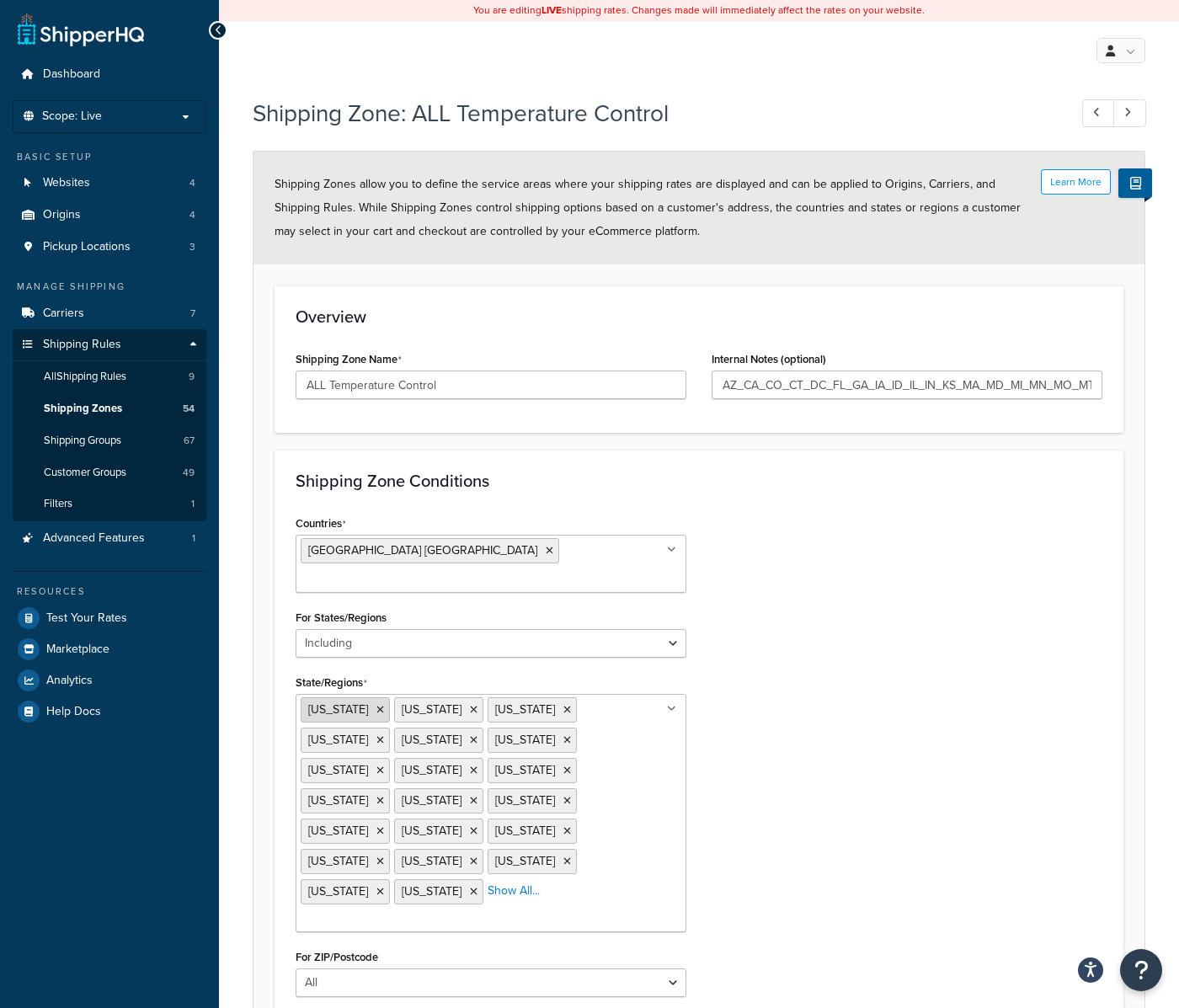
click at [376, 705] on icon at bounding box center [380, 710] width 8 height 10
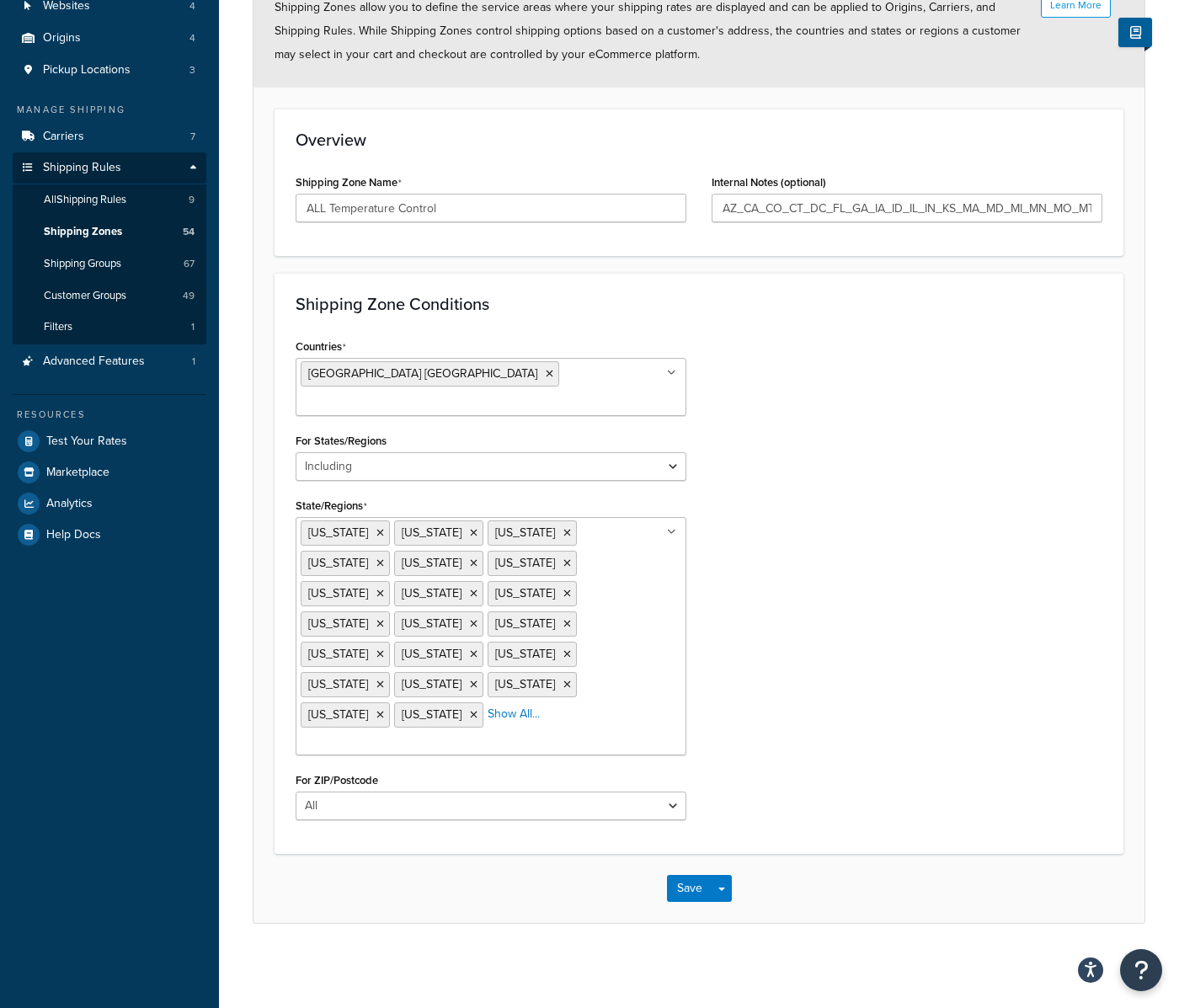
scroll to position [92, 0]
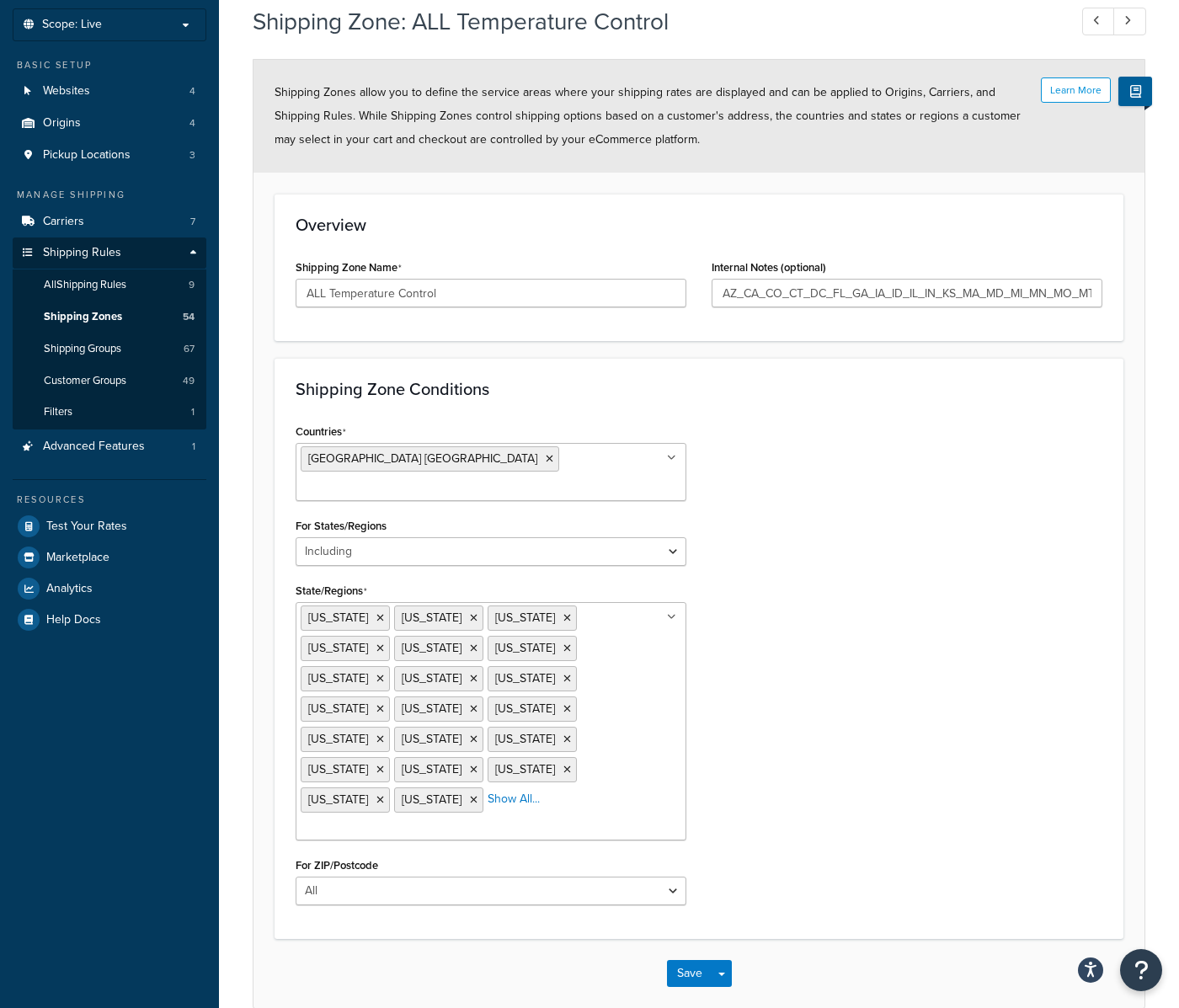
click at [719, 792] on div "Countries United States USA All Countries ALL Afghanistan AFG Albania ALB Alger…" at bounding box center [698, 668] width 832 height 498
click at [689, 960] on button "Save" at bounding box center [690, 973] width 46 height 27
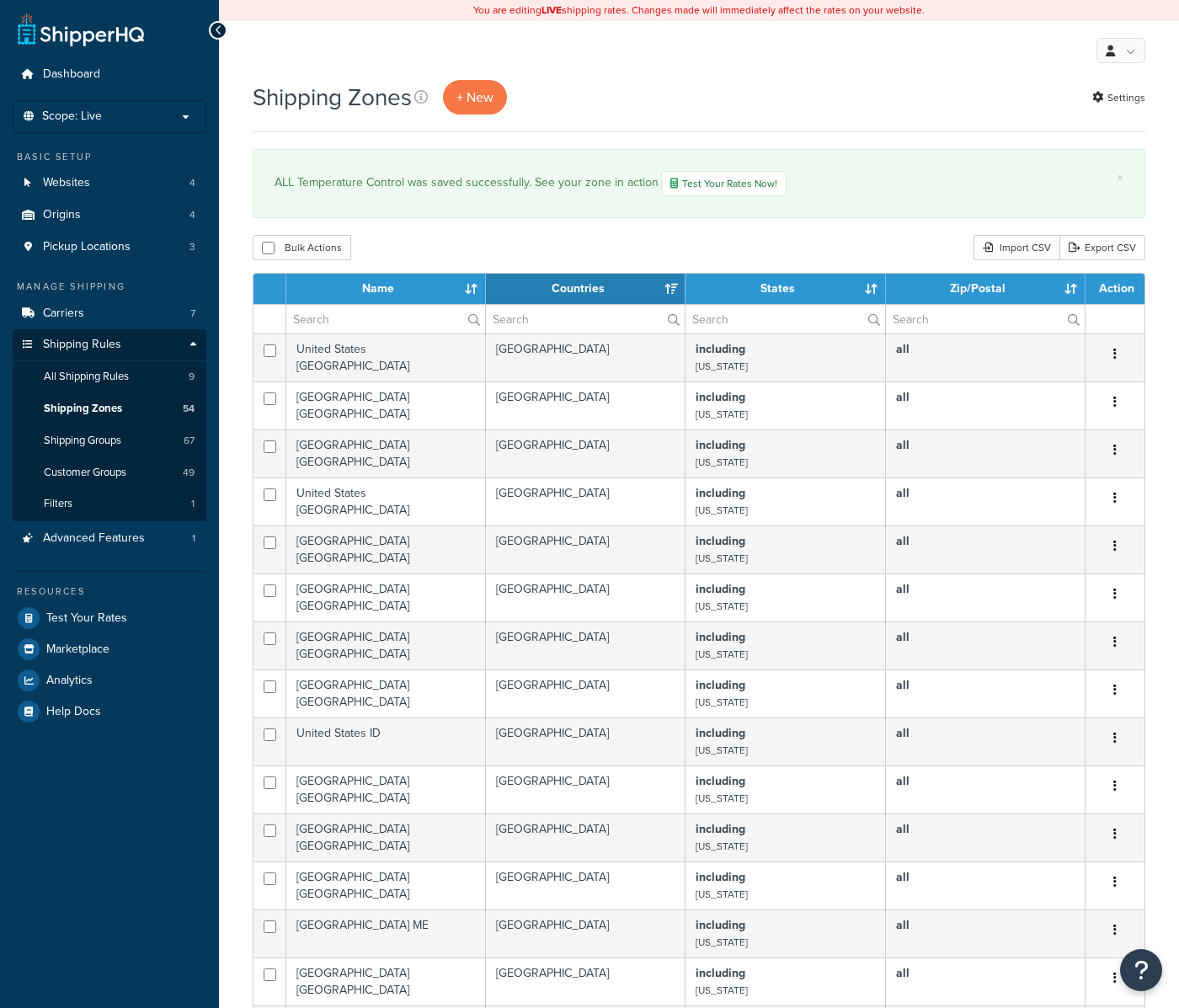
select select "15"
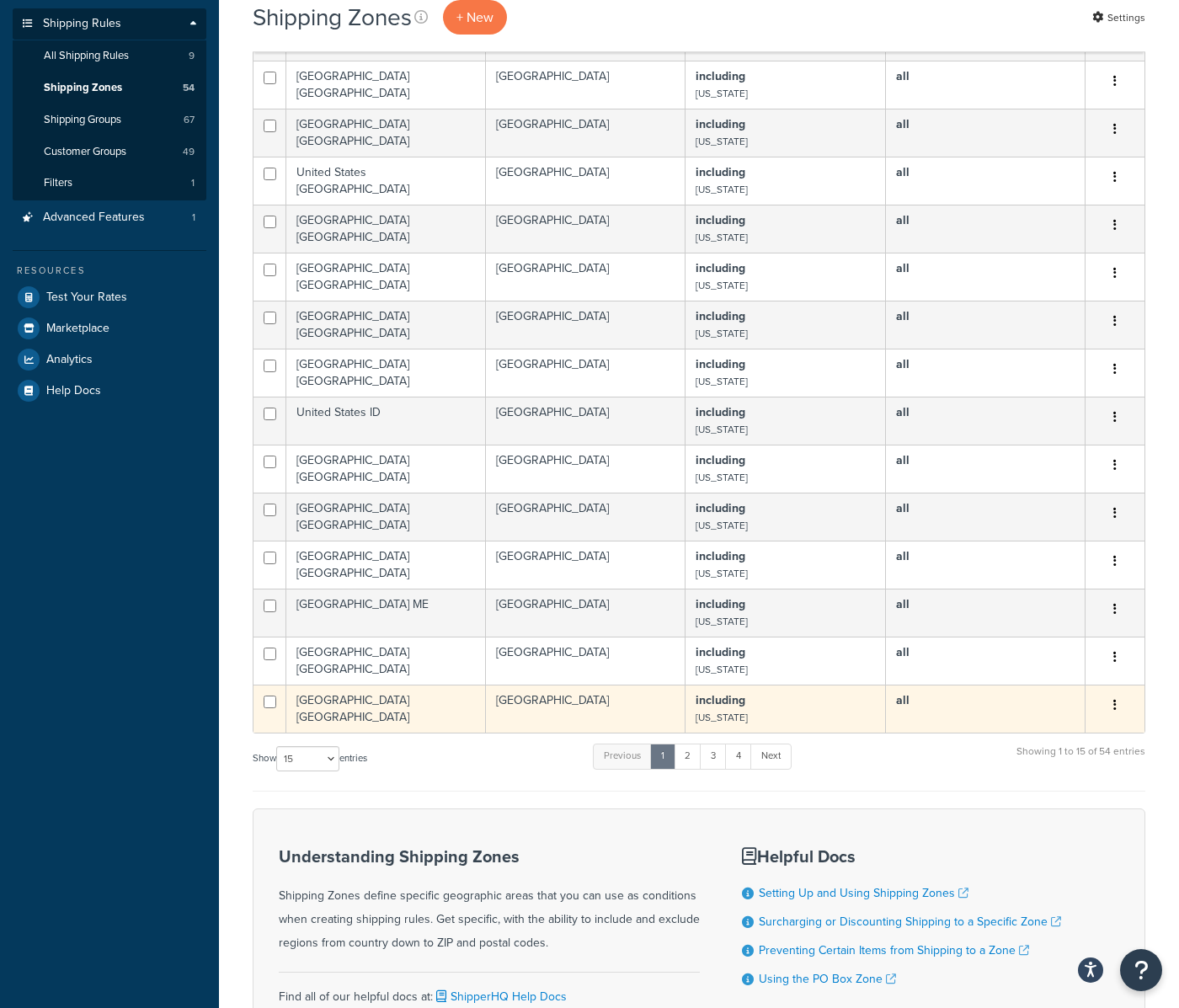
scroll to position [475, 0]
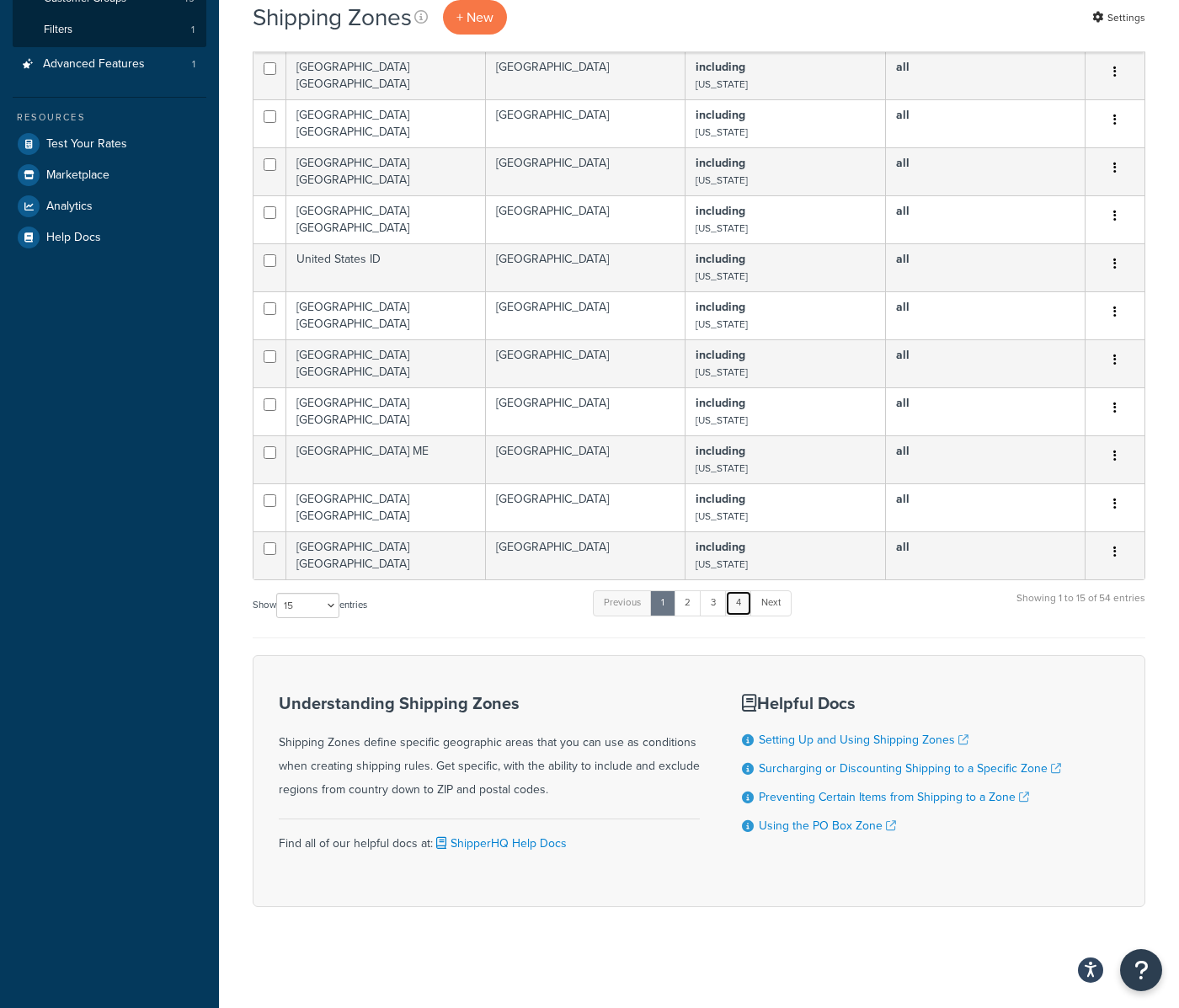
click at [739, 604] on link "4" at bounding box center [738, 603] width 27 height 25
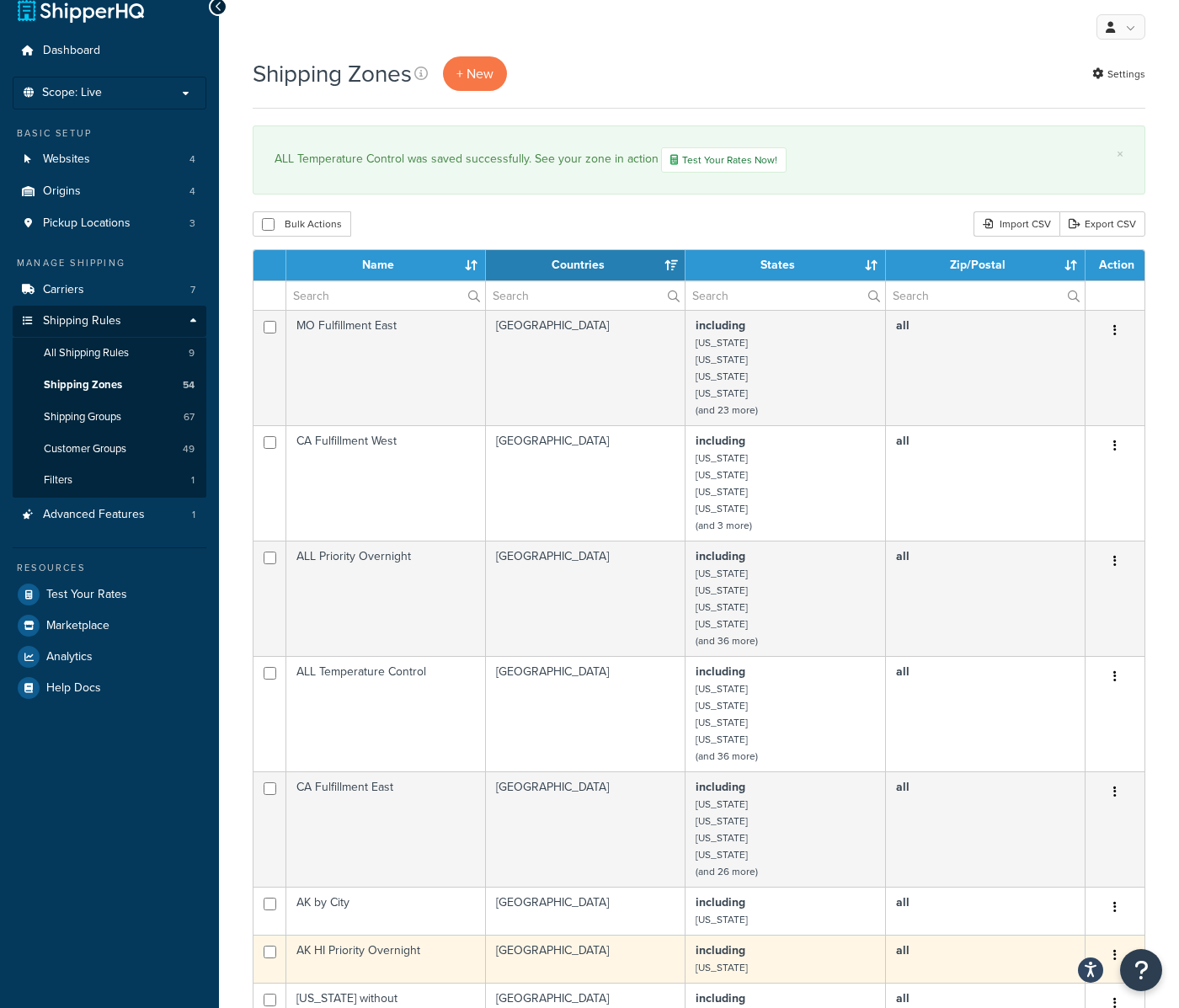
scroll to position [0, 0]
